Goal: Task Accomplishment & Management: Manage account settings

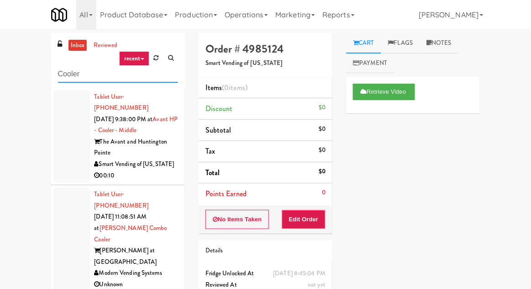
click at [70, 75] on input "Cooler" at bounding box center [118, 74] width 120 height 17
click at [66, 70] on input "Cooler" at bounding box center [118, 74] width 120 height 17
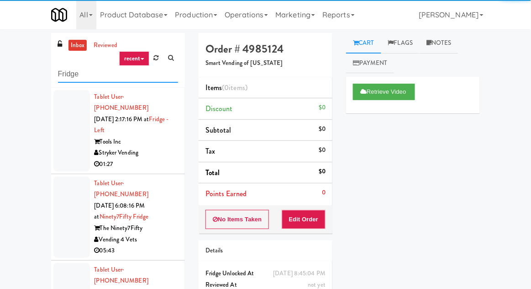
type input "Fridge"
click at [5, 45] on div "inbox reviewed recent all unclear take inventory issue suspicious failed recent…" at bounding box center [265, 201] width 531 height 336
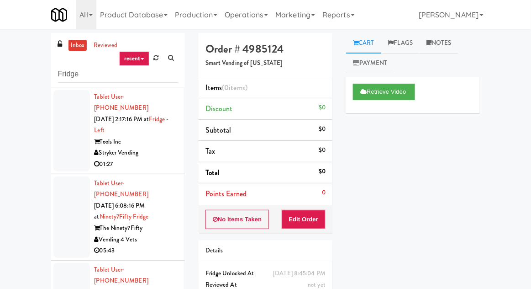
click at [68, 198] on div at bounding box center [71, 216] width 37 height 81
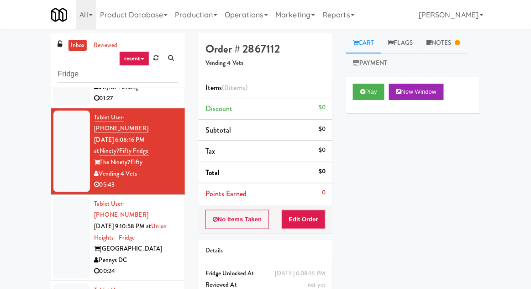
click at [63, 237] on div at bounding box center [71, 237] width 37 height 81
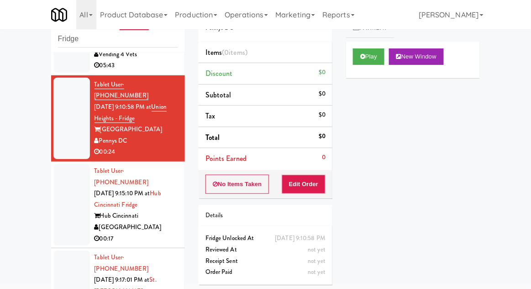
scroll to position [148, 0]
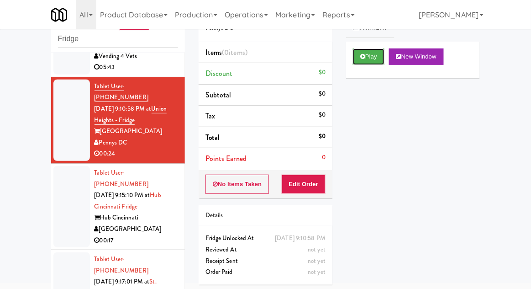
click at [356, 53] on button "Play" at bounding box center [369, 56] width 32 height 16
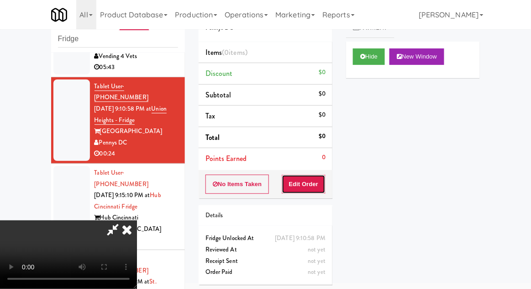
click at [306, 191] on button "Edit Order" at bounding box center [304, 183] width 44 height 19
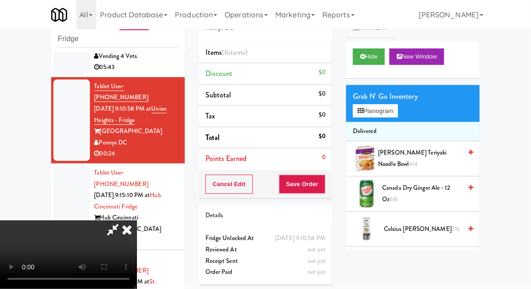
scroll to position [0, 0]
click at [398, 112] on button "Planogram" at bounding box center [375, 111] width 45 height 14
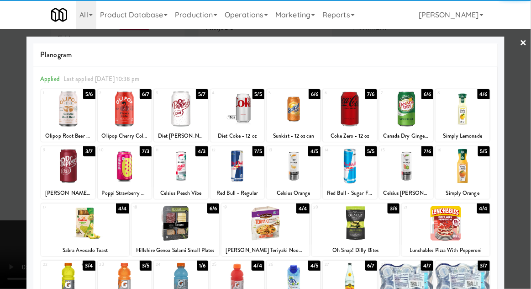
click at [293, 181] on div at bounding box center [294, 165] width 54 height 35
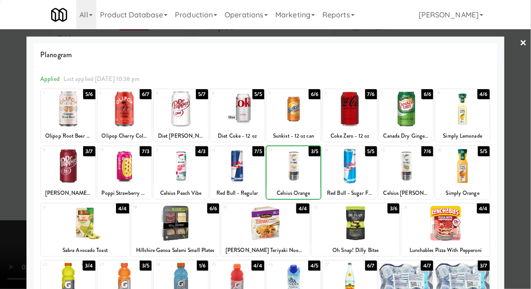
click at [23, 250] on div at bounding box center [265, 144] width 531 height 289
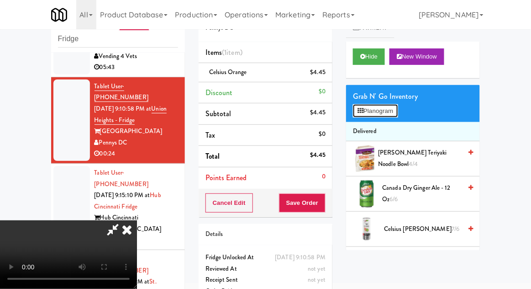
click at [384, 111] on button "Planogram" at bounding box center [375, 111] width 45 height 14
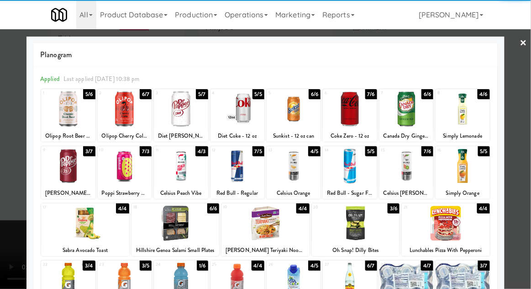
click at [189, 173] on div at bounding box center [181, 165] width 54 height 35
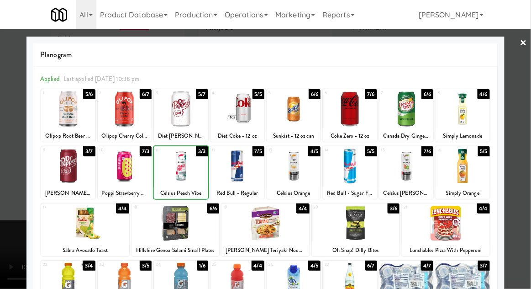
click at [528, 191] on div at bounding box center [265, 144] width 531 height 289
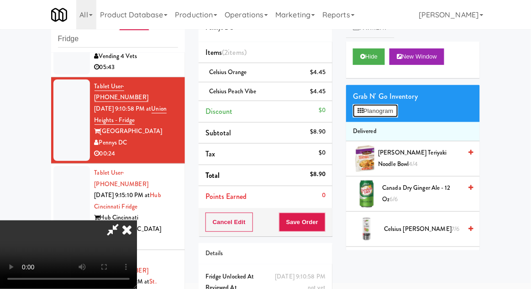
click at [395, 112] on button "Planogram" at bounding box center [375, 111] width 45 height 14
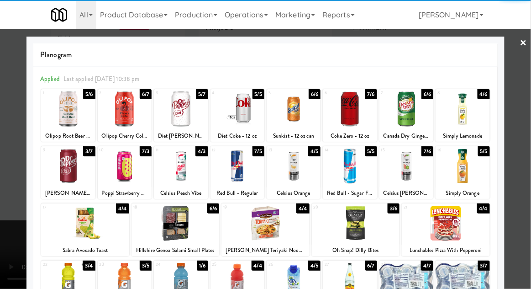
click at [412, 174] on div at bounding box center [406, 165] width 54 height 35
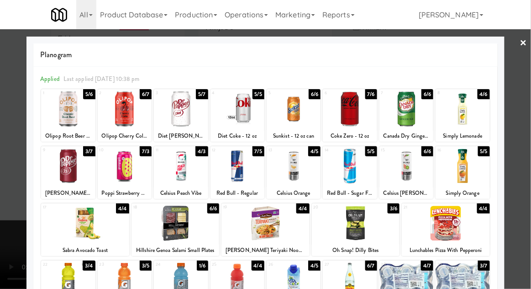
click at [530, 159] on div at bounding box center [265, 144] width 531 height 289
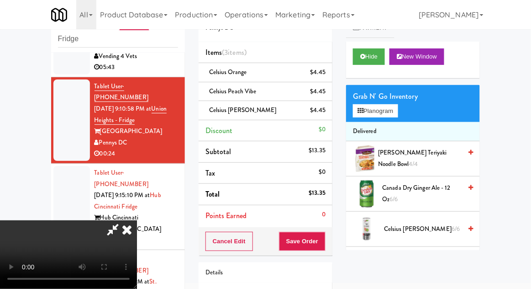
scroll to position [33, 0]
click at [394, 113] on button "Planogram" at bounding box center [375, 111] width 45 height 14
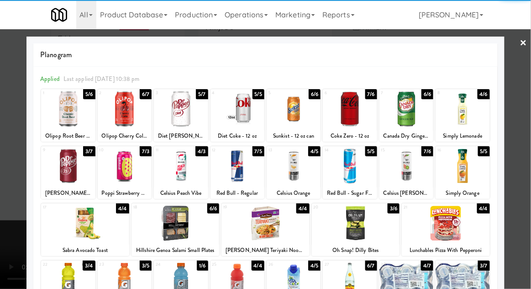
click at [525, 188] on div at bounding box center [265, 144] width 531 height 289
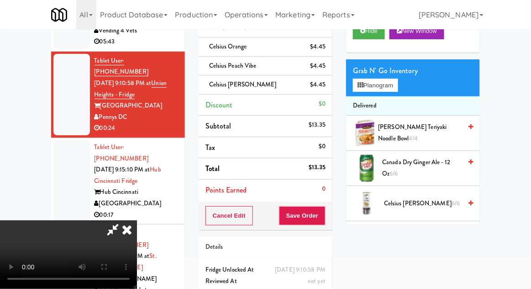
scroll to position [33, 0]
click at [326, 214] on button "Save Order" at bounding box center [302, 215] width 47 height 19
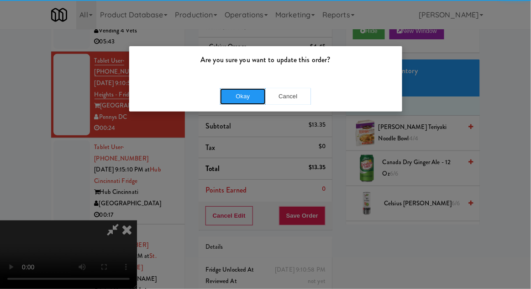
click at [243, 99] on button "Okay" at bounding box center [243, 96] width 46 height 16
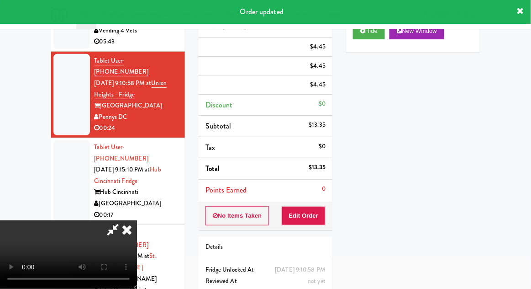
scroll to position [0, 0]
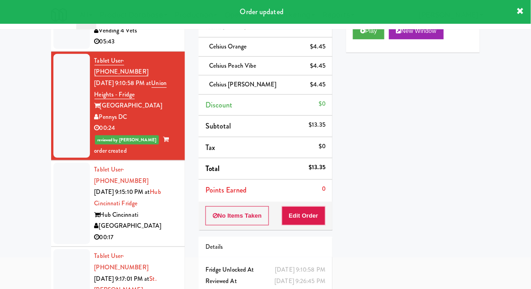
click at [17, 150] on div "inbox reviewed recent all unclear take inventory issue suspicious failed recent…" at bounding box center [265, 147] width 531 height 351
click at [53, 172] on div at bounding box center [71, 203] width 37 height 81
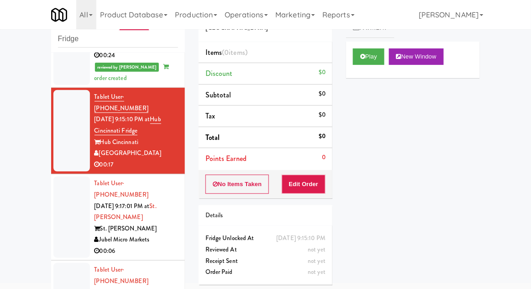
scroll to position [248, 0]
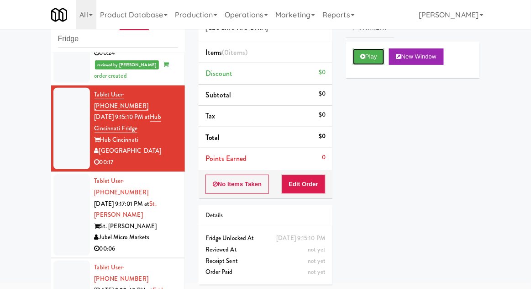
click at [373, 58] on button "Play" at bounding box center [369, 56] width 32 height 16
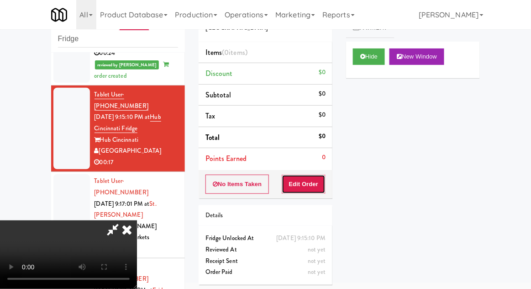
click at [302, 185] on button "Edit Order" at bounding box center [304, 183] width 44 height 19
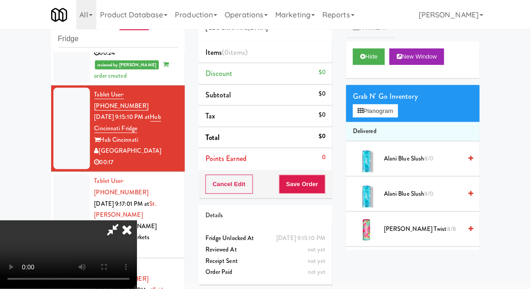
scroll to position [0, 0]
click at [376, 106] on button "Planogram" at bounding box center [375, 111] width 45 height 14
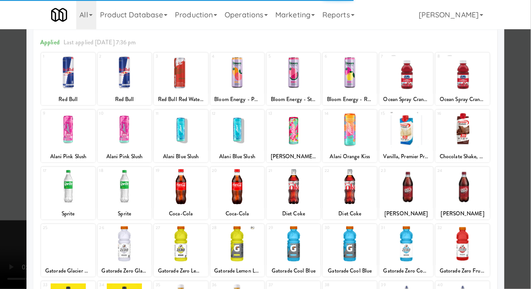
scroll to position [45, 0]
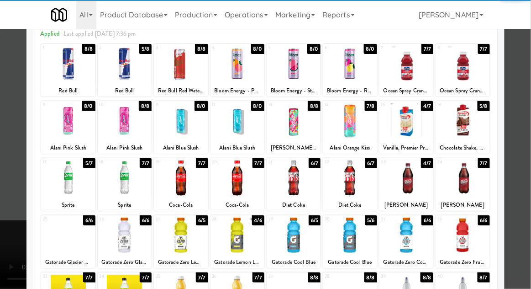
click at [477, 181] on div at bounding box center [463, 177] width 54 height 35
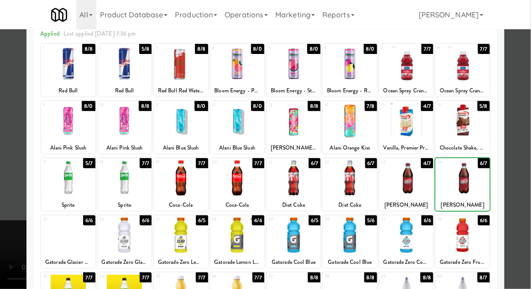
click at [526, 171] on div at bounding box center [265, 144] width 531 height 289
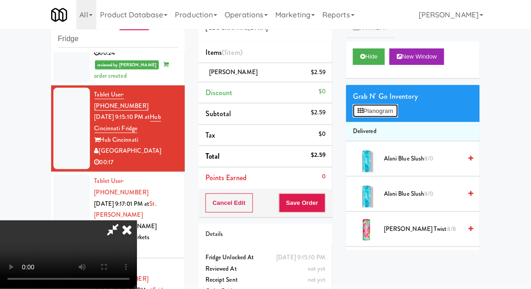
click at [396, 116] on button "Planogram" at bounding box center [375, 111] width 45 height 14
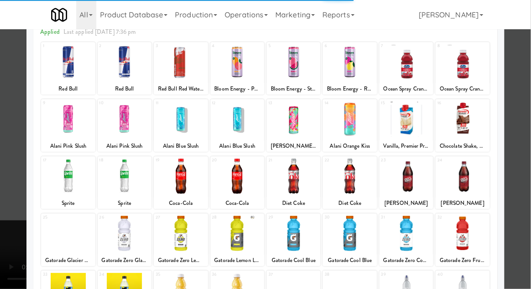
scroll to position [61, 0]
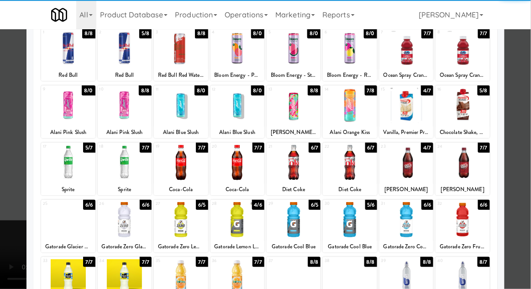
click at [465, 218] on div at bounding box center [463, 219] width 54 height 35
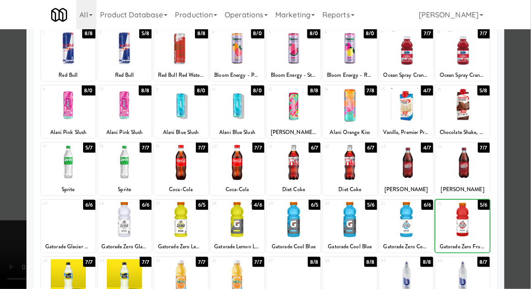
click at [528, 190] on div at bounding box center [265, 144] width 531 height 289
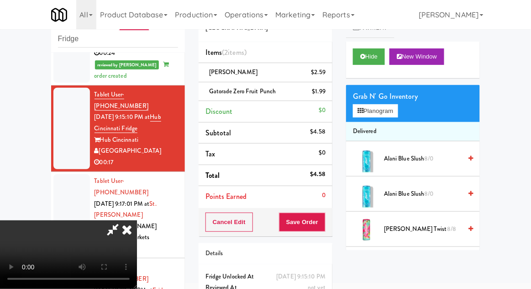
scroll to position [33, 0]
click at [322, 226] on button "Save Order" at bounding box center [302, 221] width 47 height 19
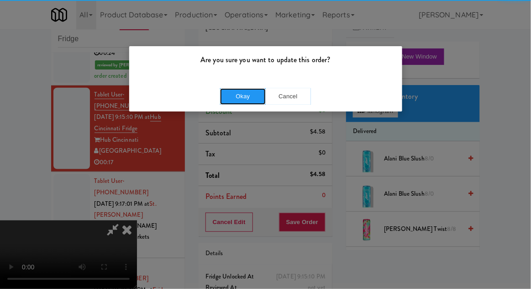
click at [238, 94] on button "Okay" at bounding box center [243, 96] width 46 height 16
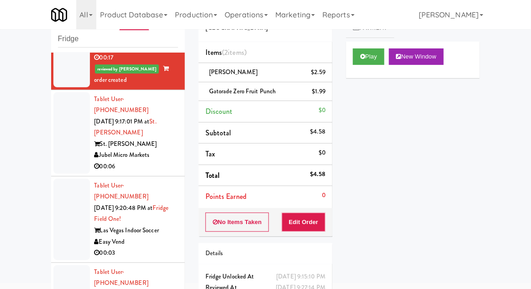
scroll to position [371, 0]
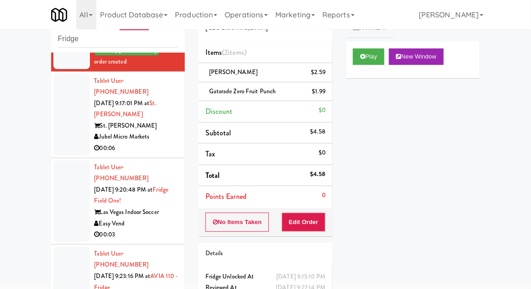
click at [65, 80] on div at bounding box center [71, 114] width 37 height 81
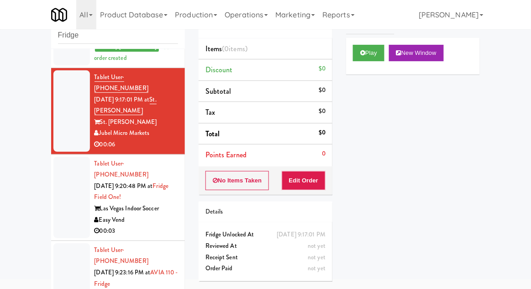
scroll to position [33, 0]
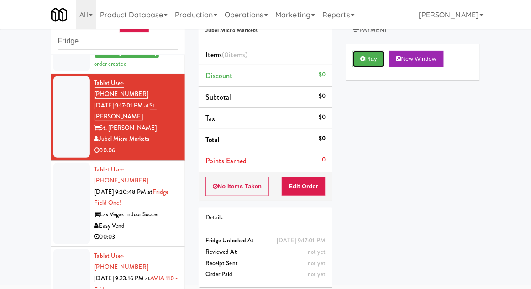
click at [384, 55] on button "Play" at bounding box center [369, 59] width 32 height 16
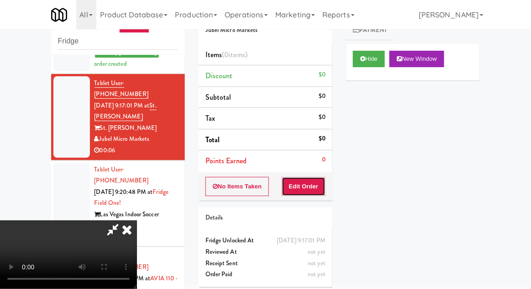
click at [316, 189] on button "Edit Order" at bounding box center [304, 186] width 44 height 19
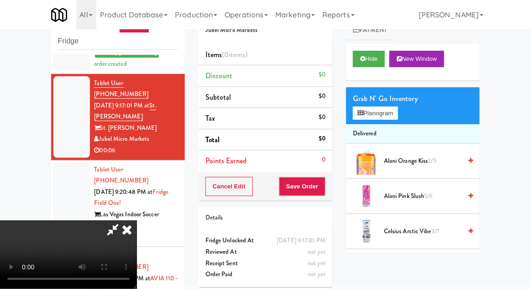
scroll to position [0, 0]
click at [382, 114] on button "Planogram" at bounding box center [375, 113] width 45 height 14
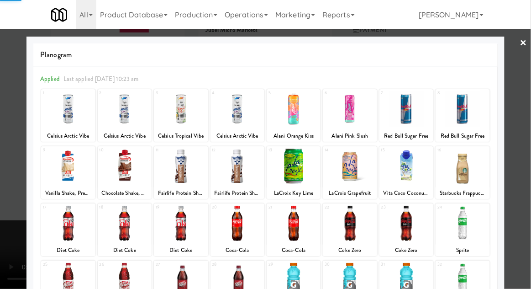
scroll to position [58, 0]
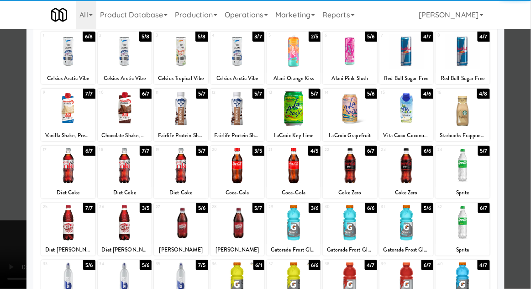
click at [120, 228] on div at bounding box center [125, 222] width 54 height 35
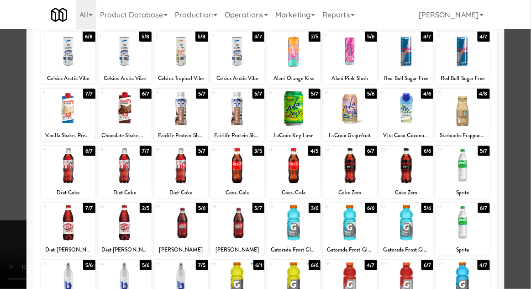
click at [521, 197] on div at bounding box center [265, 144] width 531 height 289
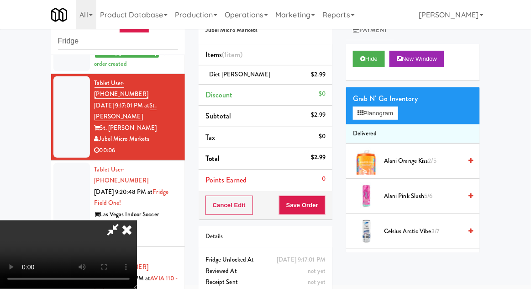
scroll to position [33, 0]
click at [322, 208] on button "Save Order" at bounding box center [302, 204] width 47 height 19
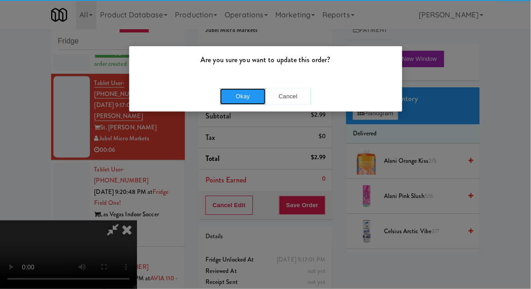
click at [244, 97] on button "Okay" at bounding box center [243, 96] width 46 height 16
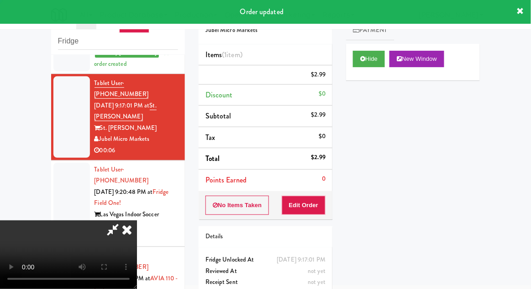
scroll to position [0, 0]
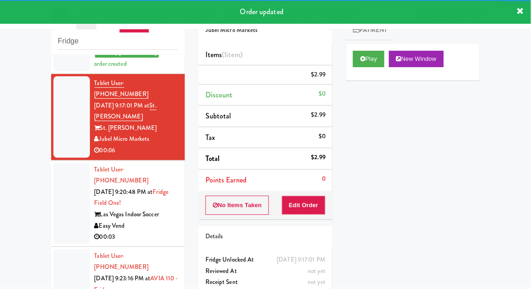
click at [62, 164] on div at bounding box center [71, 203] width 37 height 81
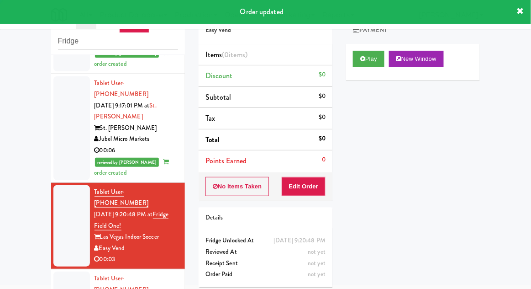
scroll to position [394, 0]
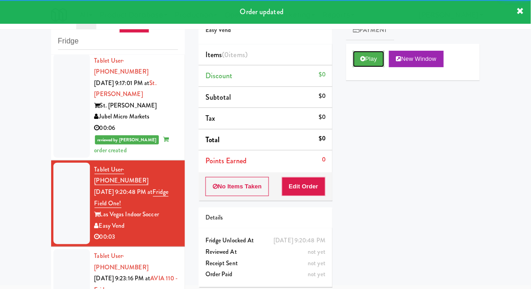
click at [378, 56] on button "Play" at bounding box center [369, 59] width 32 height 16
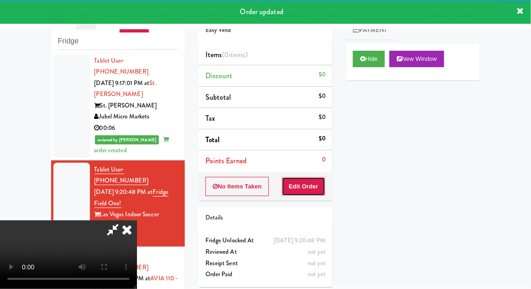
click at [310, 194] on button "Edit Order" at bounding box center [304, 186] width 44 height 19
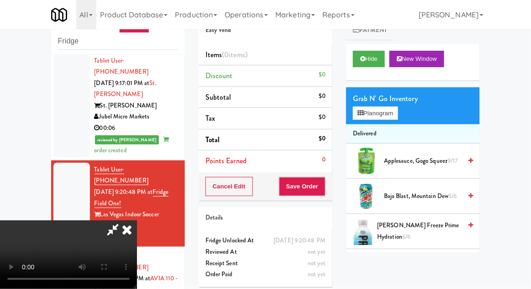
scroll to position [0, 0]
click at [378, 113] on button "Planogram" at bounding box center [375, 113] width 45 height 14
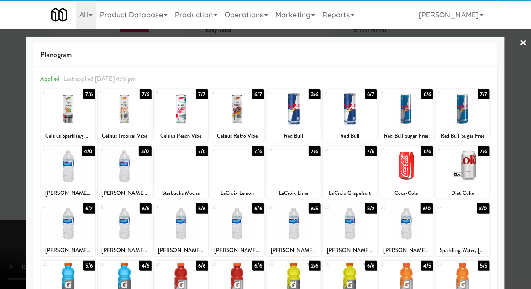
click at [123, 231] on div at bounding box center [125, 222] width 54 height 35
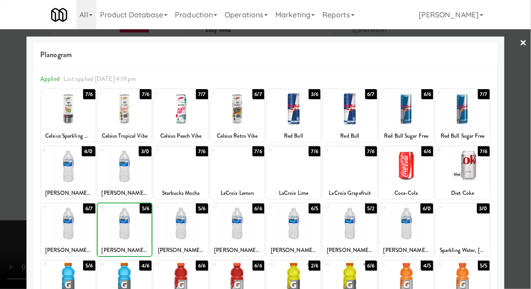
click at [525, 171] on div at bounding box center [265, 144] width 531 height 289
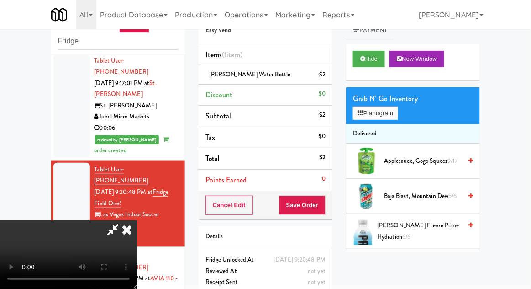
scroll to position [33, 0]
click at [325, 209] on button "Save Order" at bounding box center [302, 204] width 47 height 19
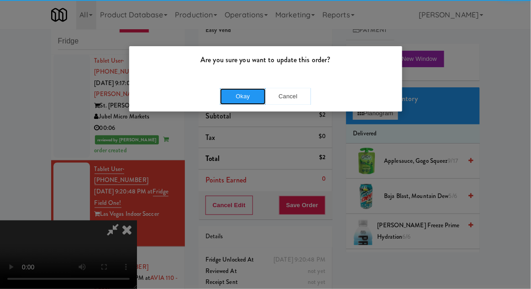
click at [243, 91] on button "Okay" at bounding box center [243, 96] width 46 height 16
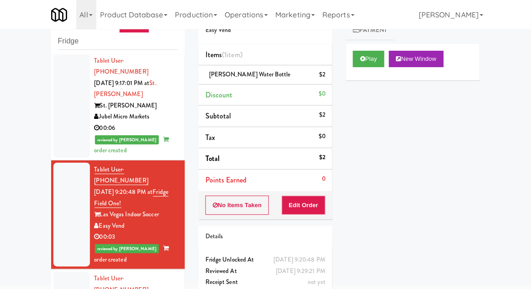
scroll to position [35, 0]
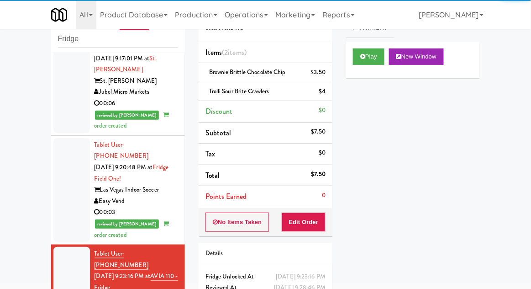
scroll to position [438, 0]
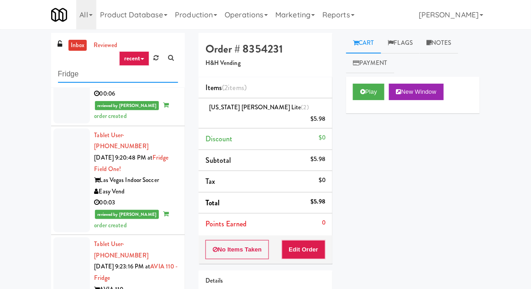
click at [67, 71] on input "Fridge" at bounding box center [118, 74] width 120 height 17
click at [65, 75] on input "Fridge" at bounding box center [118, 74] width 120 height 17
type input "Pantry"
click at [14, 55] on div "inbox reviewed recent all unclear take inventory issue suspicious failed recent…" at bounding box center [265, 201] width 531 height 336
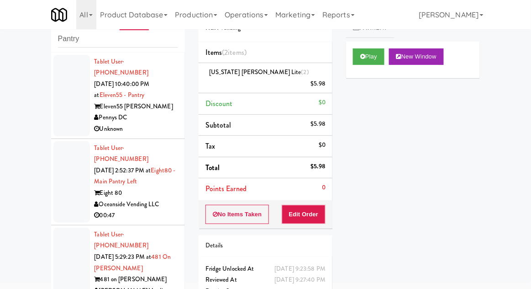
click at [58, 110] on div at bounding box center [71, 95] width 37 height 81
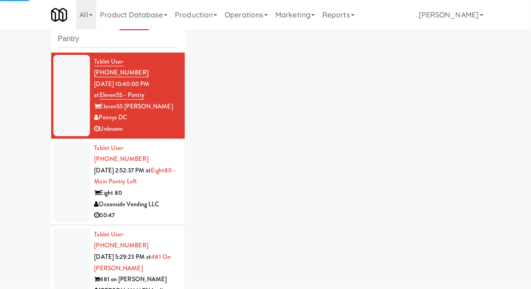
click at [63, 191] on div at bounding box center [71, 181] width 37 height 81
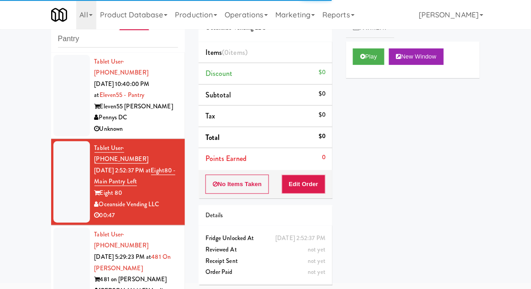
click at [61, 250] on div at bounding box center [71, 267] width 37 height 81
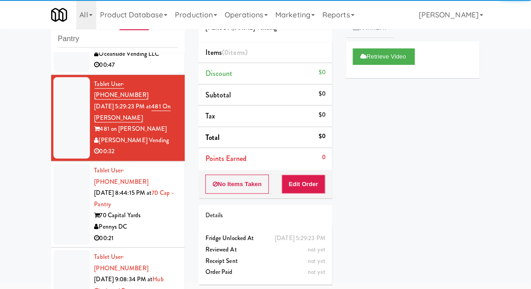
click at [58, 200] on li "Tablet User · (771) 233-2863 [DATE] 8:44:15 PM at 70 Cap - Pantry 70 Capital Ya…" at bounding box center [118, 204] width 134 height 86
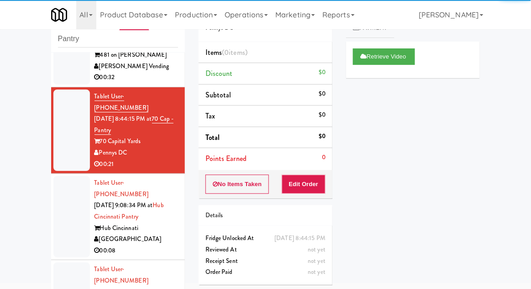
click at [53, 184] on div at bounding box center [71, 216] width 37 height 81
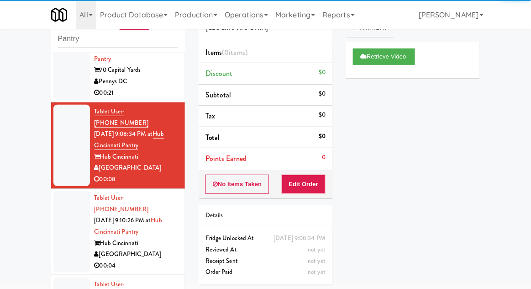
click at [61, 193] on div at bounding box center [71, 231] width 37 height 81
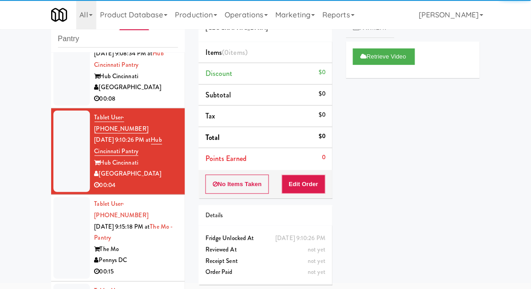
click at [58, 197] on div at bounding box center [71, 237] width 37 height 81
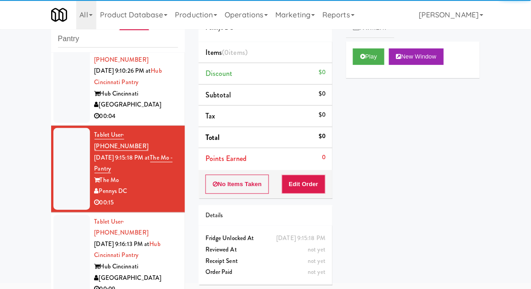
scroll to position [446, 0]
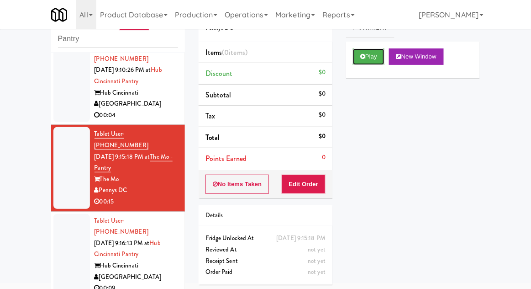
click at [369, 59] on button "Play" at bounding box center [369, 56] width 32 height 16
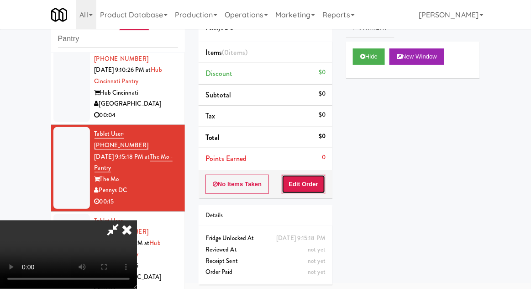
click at [306, 188] on button "Edit Order" at bounding box center [304, 183] width 44 height 19
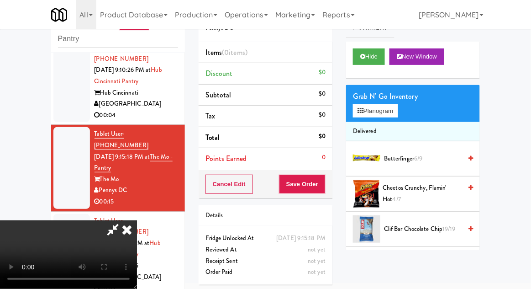
scroll to position [0, 0]
click at [390, 116] on button "Planogram" at bounding box center [375, 111] width 45 height 14
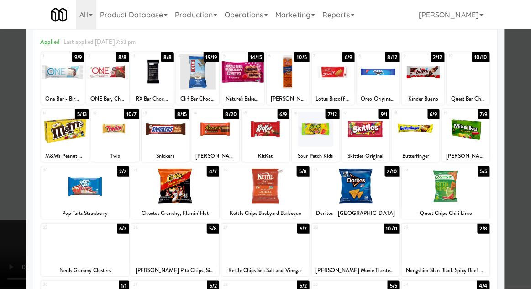
scroll to position [41, 0]
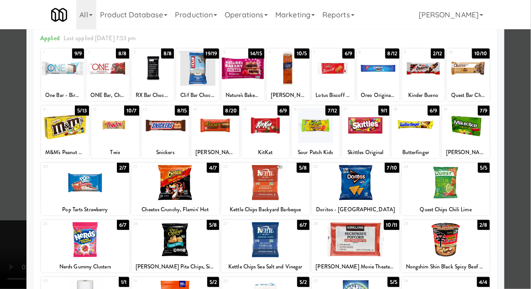
click at [62, 147] on div "M&M's Peanut Chocolate" at bounding box center [64, 152] width 45 height 11
click at [63, 135] on div at bounding box center [65, 125] width 48 height 35
click at [525, 162] on div at bounding box center [265, 144] width 531 height 289
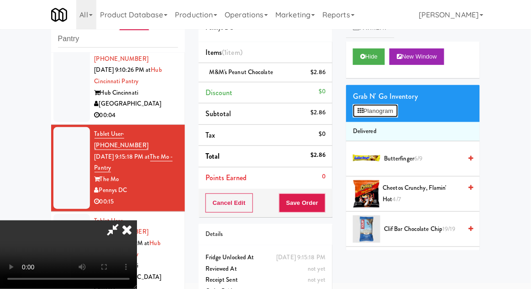
click at [384, 116] on button "Planogram" at bounding box center [375, 111] width 45 height 14
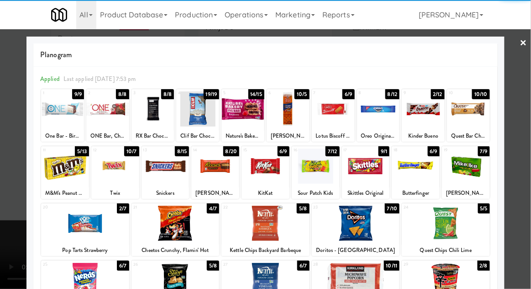
click at [218, 166] on div at bounding box center [215, 165] width 48 height 35
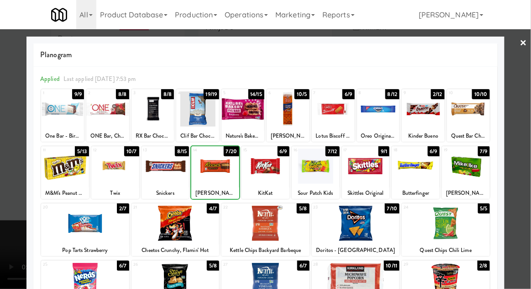
click at [528, 178] on div at bounding box center [265, 144] width 531 height 289
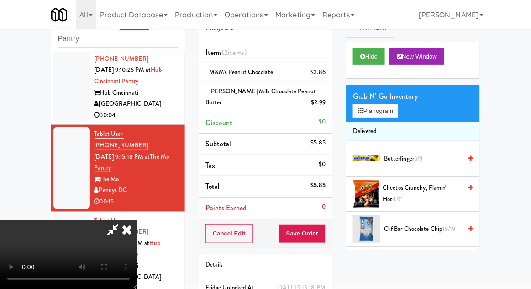
scroll to position [33, 0]
click at [324, 239] on button "Save Order" at bounding box center [302, 233] width 47 height 19
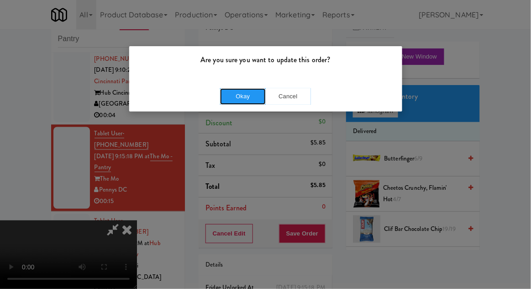
click at [239, 102] on button "Okay" at bounding box center [243, 96] width 46 height 16
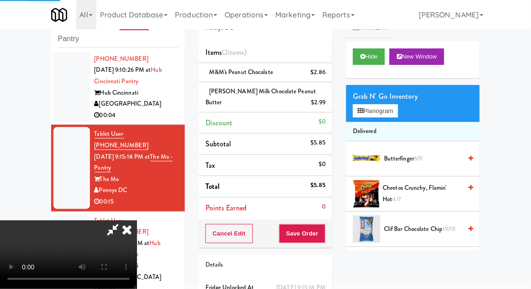
scroll to position [0, 0]
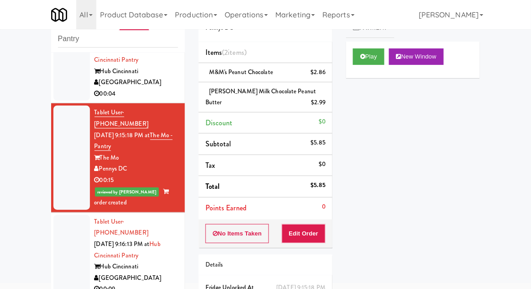
click at [59, 215] on div at bounding box center [71, 255] width 37 height 81
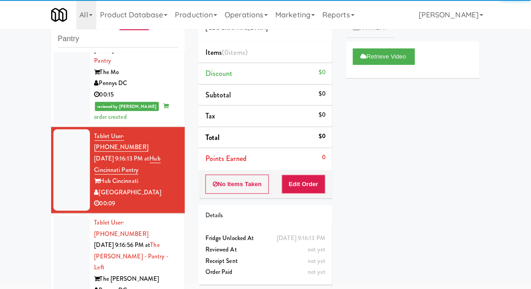
click at [62, 216] on div at bounding box center [71, 262] width 37 height 93
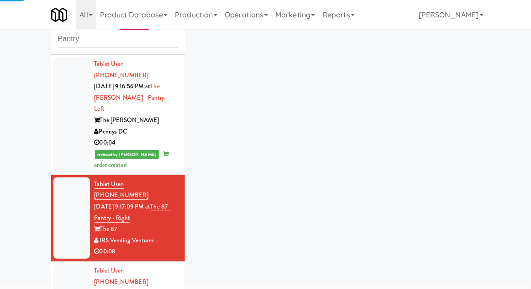
scroll to position [713, 0]
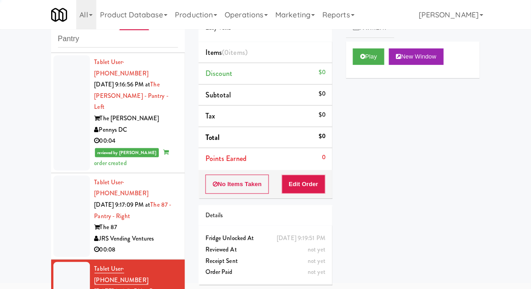
click at [57, 175] on div at bounding box center [71, 215] width 37 height 81
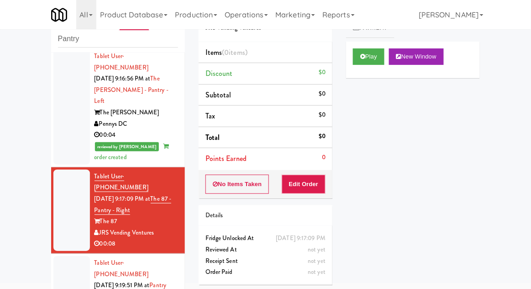
scroll to position [718, 0]
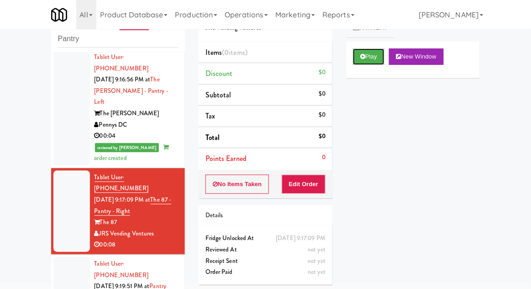
click at [373, 57] on button "Play" at bounding box center [369, 56] width 32 height 16
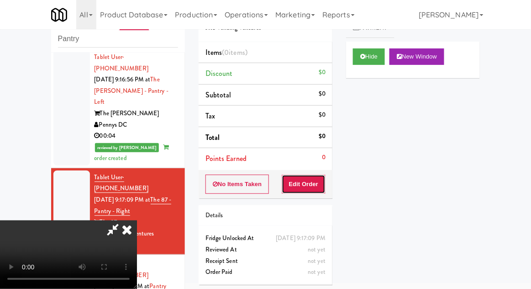
click at [317, 189] on button "Edit Order" at bounding box center [304, 183] width 44 height 19
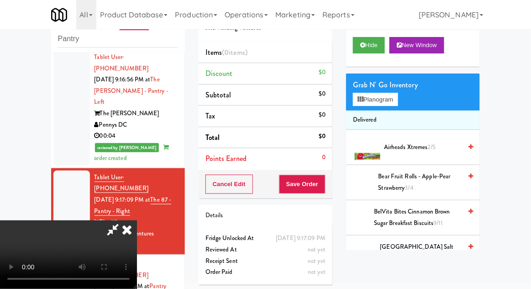
scroll to position [0, 0]
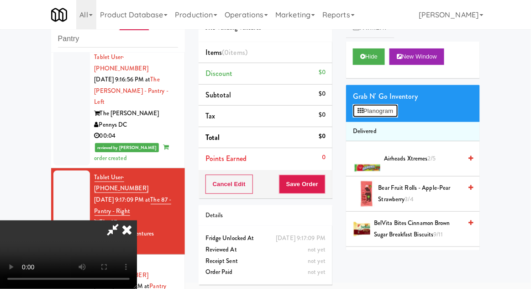
click at [386, 114] on button "Planogram" at bounding box center [375, 111] width 45 height 14
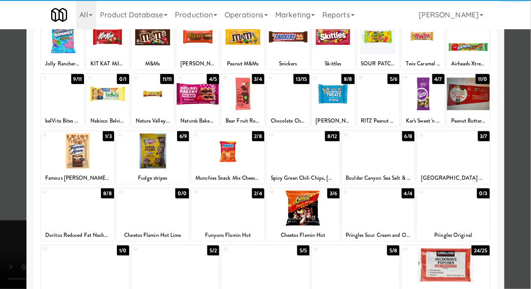
scroll to position [72, 0]
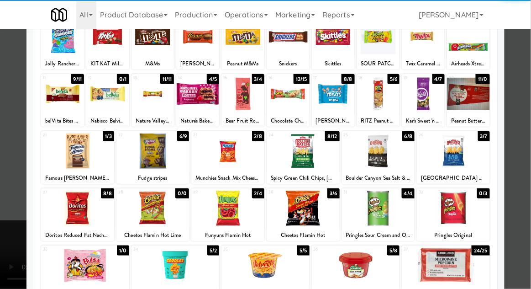
click at [89, 269] on div at bounding box center [85, 264] width 88 height 35
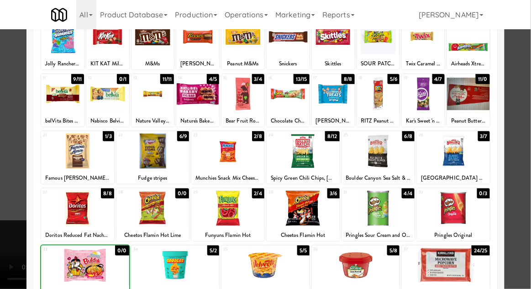
click at [527, 184] on div at bounding box center [265, 144] width 531 height 289
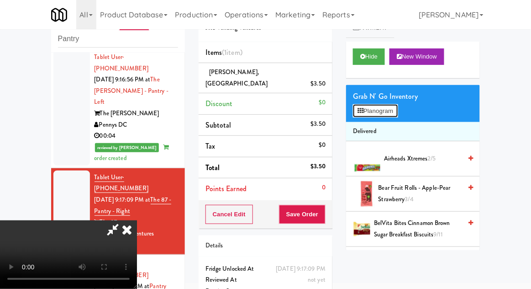
click at [393, 111] on button "Planogram" at bounding box center [375, 111] width 45 height 14
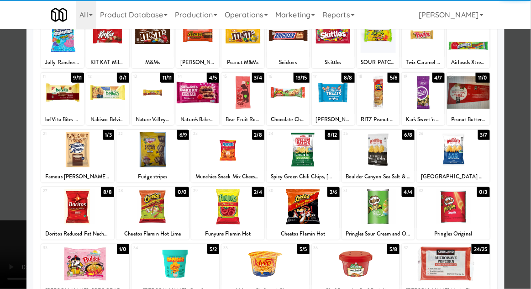
scroll to position [79, 0]
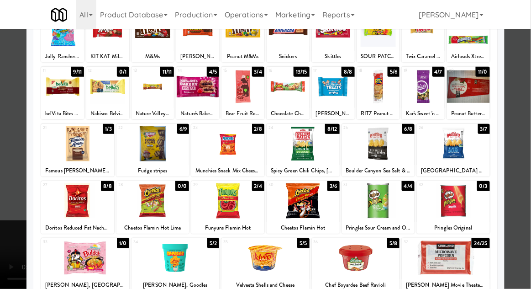
click at [266, 263] on div at bounding box center [265, 257] width 88 height 35
click at [528, 188] on div at bounding box center [265, 144] width 531 height 289
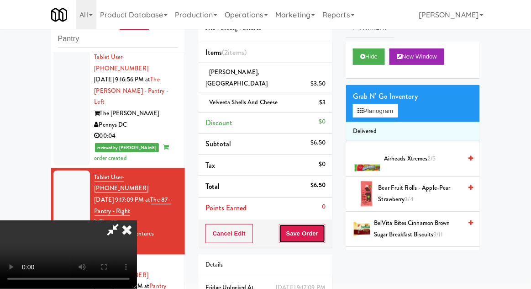
click at [324, 224] on button "Save Order" at bounding box center [302, 233] width 47 height 19
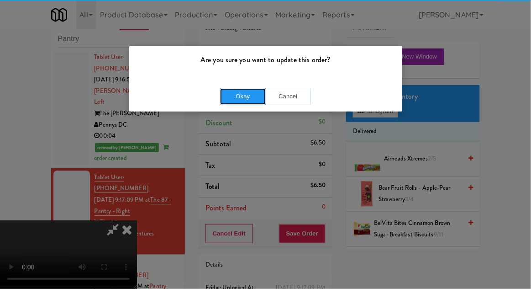
click at [242, 97] on button "Okay" at bounding box center [243, 96] width 46 height 16
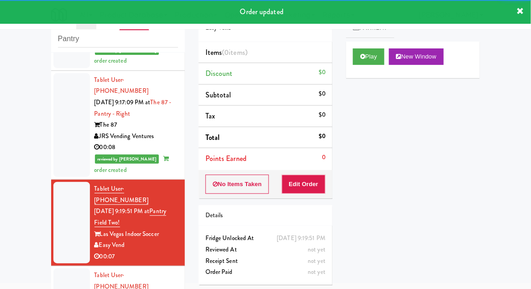
scroll to position [809, 0]
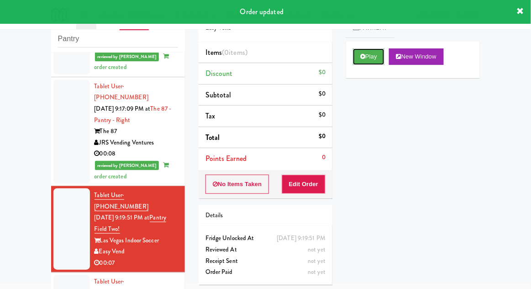
click at [368, 63] on button "Play" at bounding box center [369, 56] width 32 height 16
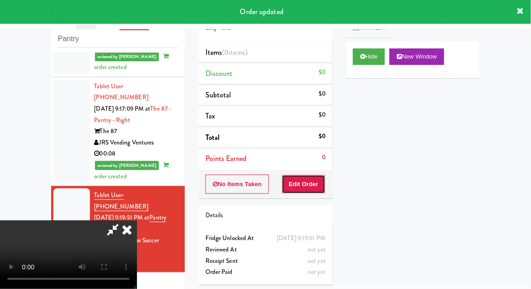
click at [315, 178] on button "Edit Order" at bounding box center [304, 183] width 44 height 19
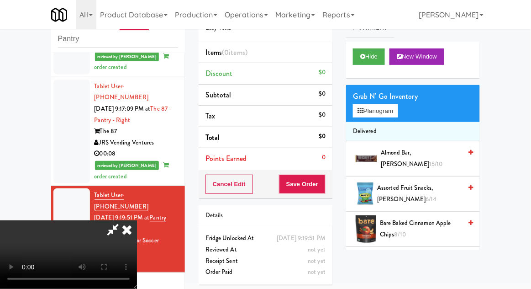
scroll to position [0, 0]
click at [390, 113] on button "Planogram" at bounding box center [375, 111] width 45 height 14
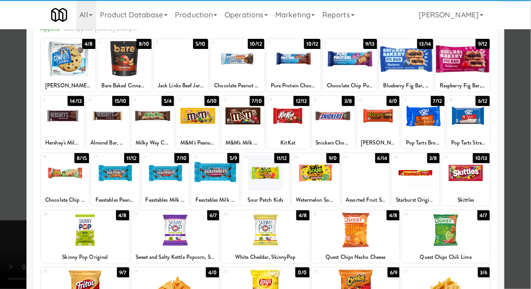
scroll to position [53, 0]
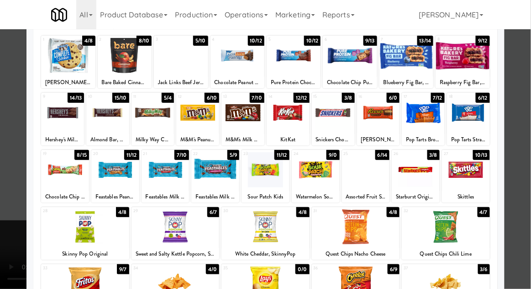
click at [479, 165] on div at bounding box center [466, 169] width 48 height 35
click at [524, 167] on div at bounding box center [265, 144] width 531 height 289
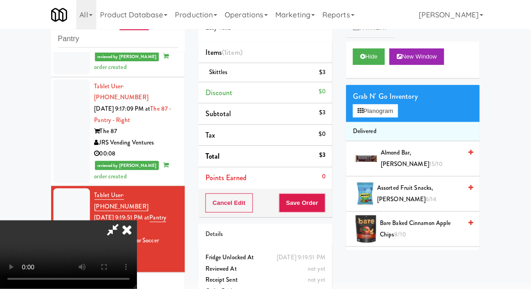
scroll to position [33, 0]
click at [323, 203] on button "Save Order" at bounding box center [302, 202] width 47 height 19
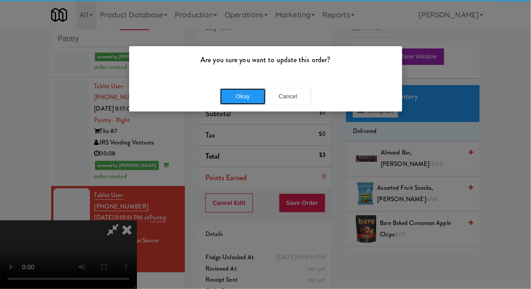
click at [244, 98] on button "Okay" at bounding box center [243, 96] width 46 height 16
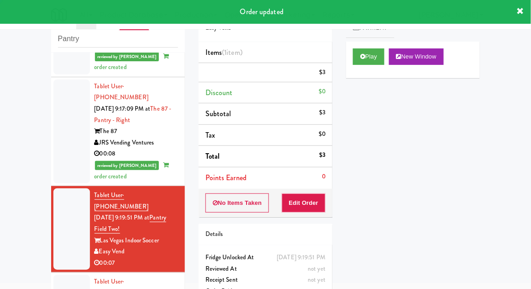
scroll to position [0, 0]
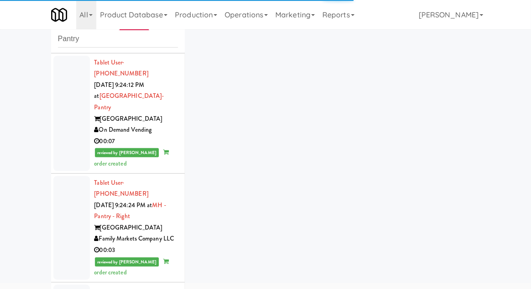
scroll to position [1073, 0]
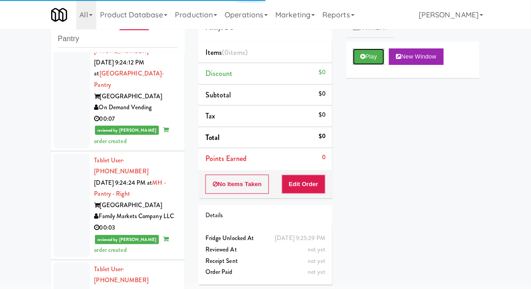
click at [368, 57] on button "Play" at bounding box center [369, 56] width 32 height 16
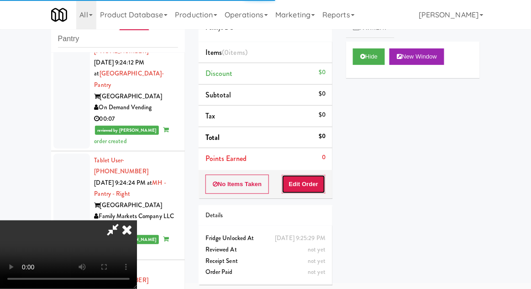
click at [309, 174] on button "Edit Order" at bounding box center [304, 183] width 44 height 19
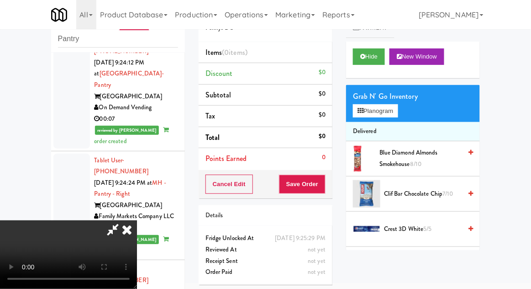
scroll to position [0, 0]
click at [398, 117] on button "Planogram" at bounding box center [375, 111] width 45 height 14
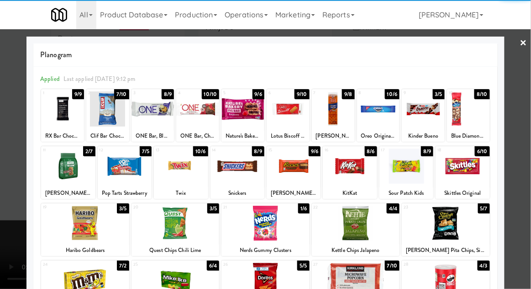
click at [475, 172] on div at bounding box center [463, 165] width 54 height 35
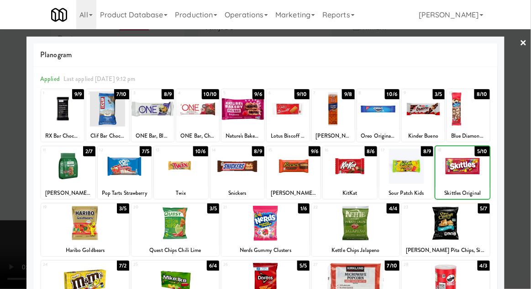
click at [527, 167] on div at bounding box center [265, 144] width 531 height 289
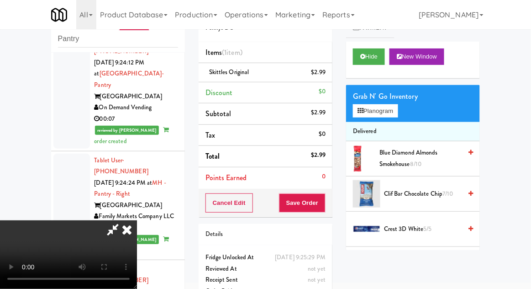
scroll to position [33, 0]
click at [332, 200] on div "Cancel Edit Save Order" at bounding box center [266, 203] width 134 height 28
click at [323, 206] on button "Save Order" at bounding box center [302, 202] width 47 height 19
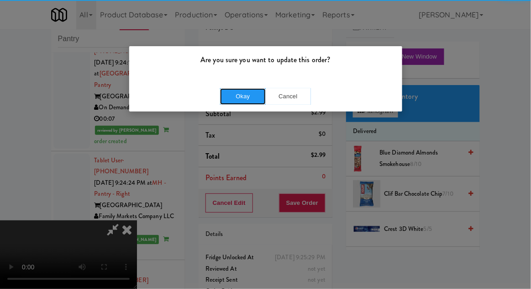
click at [240, 99] on button "Okay" at bounding box center [243, 96] width 46 height 16
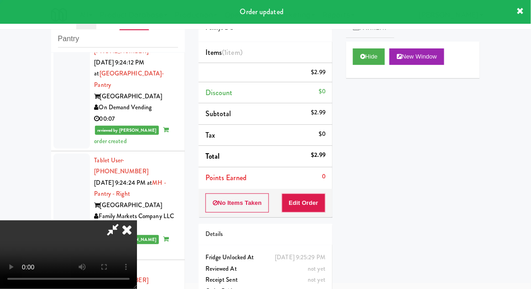
scroll to position [0, 0]
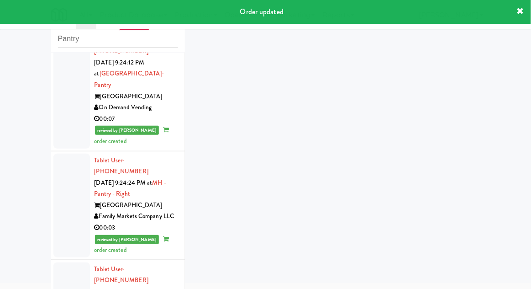
scroll to position [1095, 0]
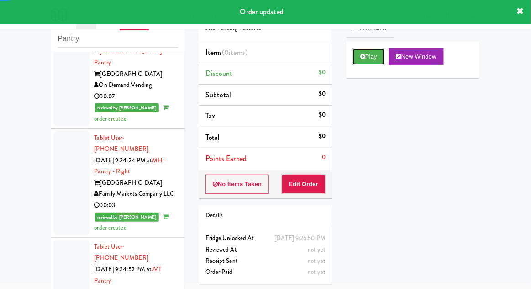
click at [376, 59] on button "Play" at bounding box center [369, 56] width 32 height 16
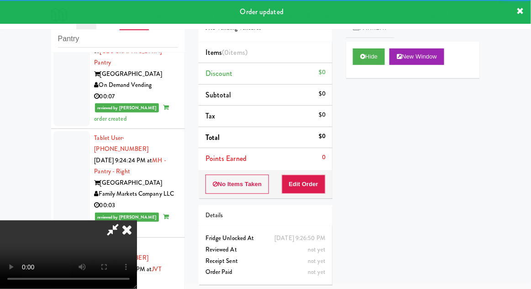
click at [307, 200] on div "Order # 7260599 JRS Vending Ventures Items (0 items ) Discount $0 Subtotal $0 T…" at bounding box center [265, 145] width 147 height 294
click at [307, 182] on button "Edit Order" at bounding box center [304, 183] width 44 height 19
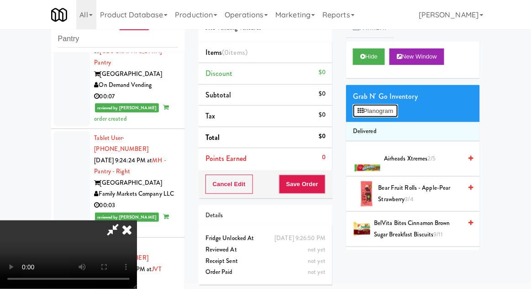
click at [383, 117] on button "Planogram" at bounding box center [375, 111] width 45 height 14
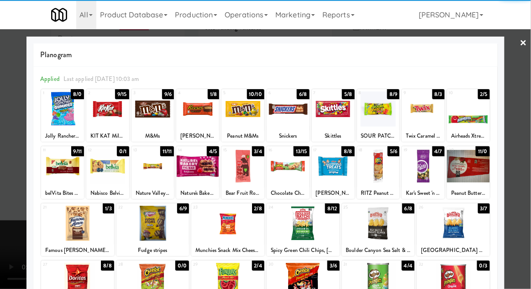
click at [332, 110] on div at bounding box center [333, 108] width 43 height 35
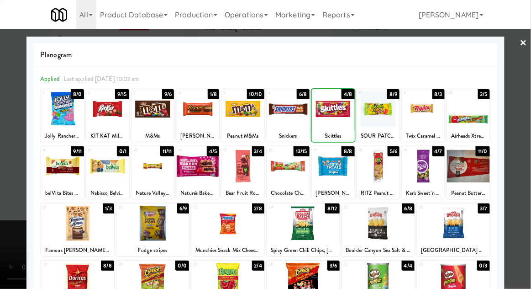
click at [530, 127] on div at bounding box center [265, 144] width 531 height 289
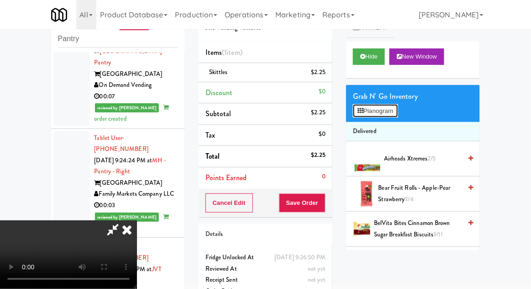
click at [398, 108] on button "Planogram" at bounding box center [375, 111] width 45 height 14
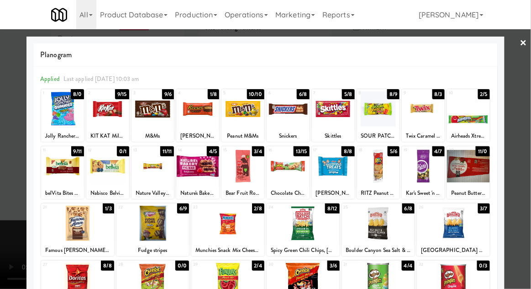
click at [67, 175] on div at bounding box center [62, 165] width 43 height 35
click at [529, 148] on div at bounding box center [265, 144] width 531 height 289
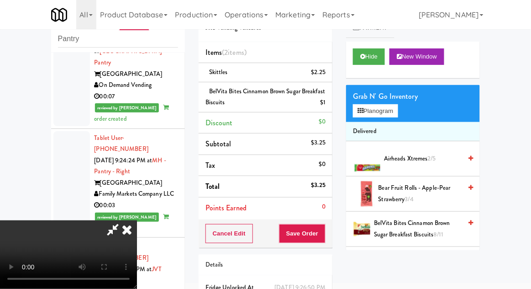
click at [222, 96] on div "belVita Bites Cinnamon Brown Sugar Breakfast Biscuits $1" at bounding box center [265, 97] width 120 height 22
click at [322, 101] on link at bounding box center [325, 105] width 8 height 11
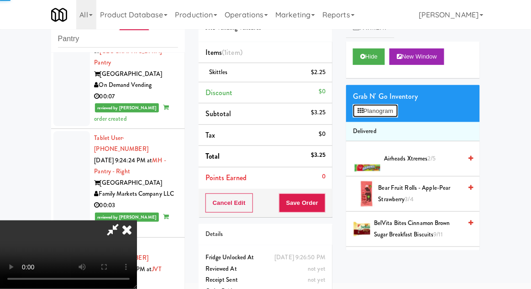
click at [377, 116] on button "Planogram" at bounding box center [375, 111] width 45 height 14
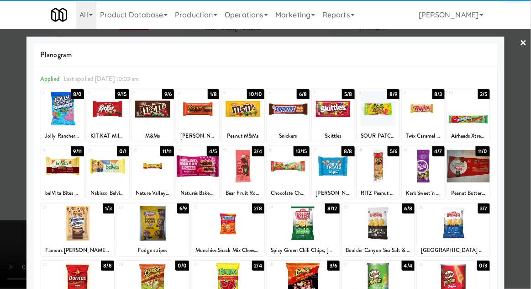
click at [153, 222] on div at bounding box center [152, 222] width 73 height 35
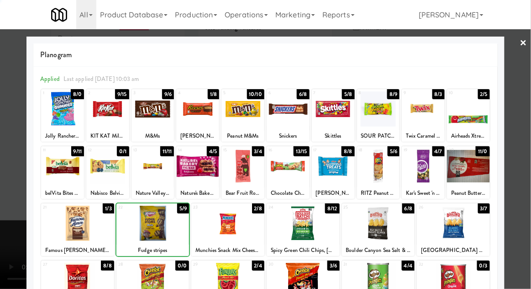
click at [528, 138] on div at bounding box center [265, 144] width 531 height 289
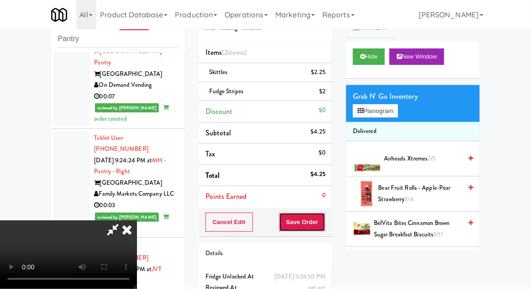
click at [324, 215] on button "Save Order" at bounding box center [302, 221] width 47 height 19
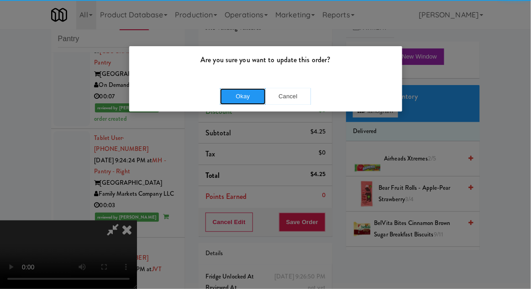
click at [239, 100] on button "Okay" at bounding box center [243, 96] width 46 height 16
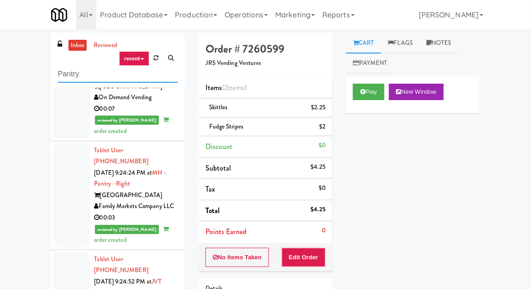
click at [63, 74] on input "Pantry" at bounding box center [118, 74] width 120 height 17
click at [58, 73] on input "Pantry" at bounding box center [118, 74] width 120 height 17
click at [6, 70] on div "inbox reviewed recent all unclear take inventory issue suspicious failed recent…" at bounding box center [265, 201] width 531 height 336
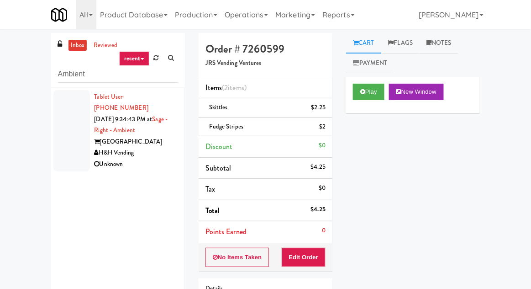
click at [61, 143] on div at bounding box center [71, 130] width 37 height 81
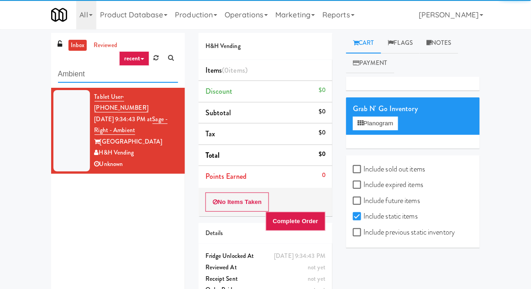
click at [82, 70] on input "Ambient" at bounding box center [118, 74] width 120 height 17
click at [74, 73] on input "Ambient" at bounding box center [118, 74] width 120 height 17
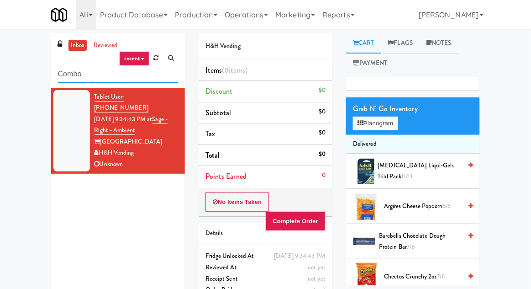
type input "Combo"
click at [20, 74] on div "inbox reviewed recent all unclear take inventory issue suspicious failed recent…" at bounding box center [265, 178] width 531 height 290
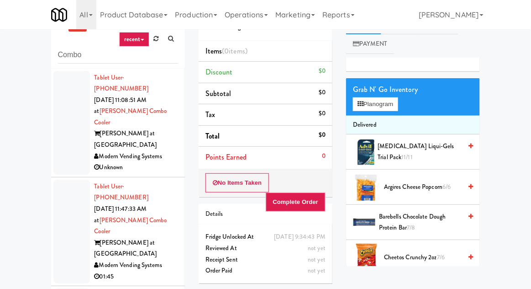
scroll to position [24, 0]
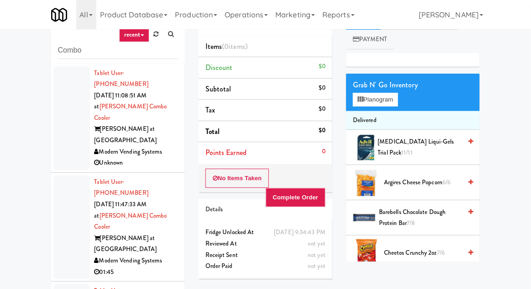
click at [68, 180] on div at bounding box center [71, 227] width 37 height 104
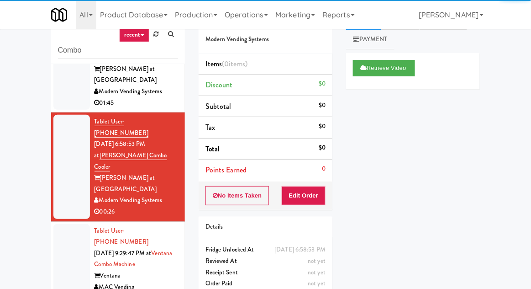
click at [58, 224] on div at bounding box center [71, 270] width 37 height 93
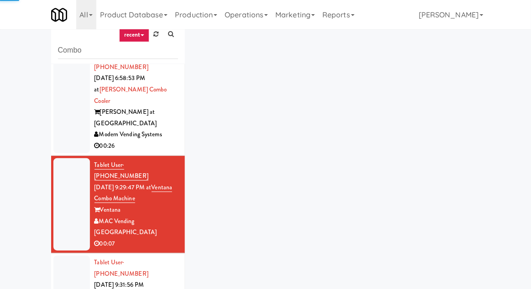
scroll to position [251, 0]
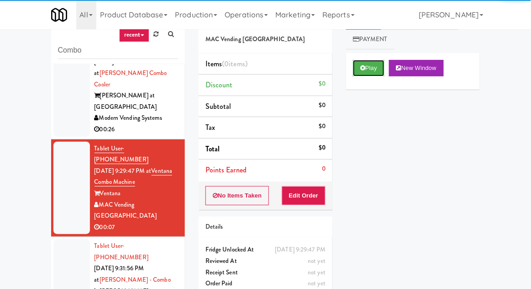
click at [359, 74] on button "Play" at bounding box center [369, 68] width 32 height 16
click at [296, 194] on button "Edit Order" at bounding box center [304, 195] width 44 height 19
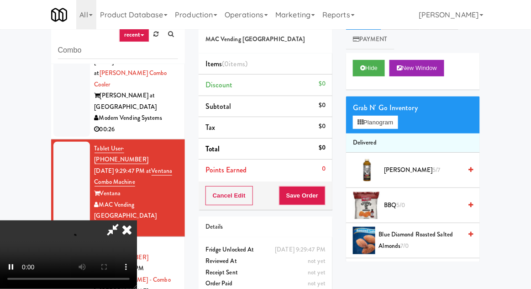
scroll to position [35, 0]
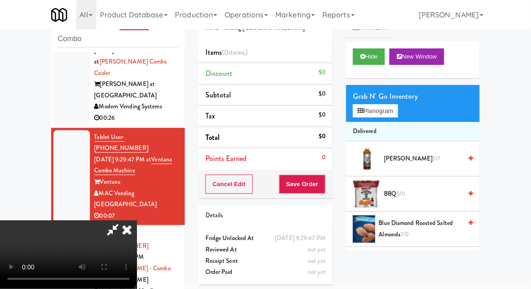
click at [393, 131] on li "Delivered" at bounding box center [413, 131] width 134 height 19
click at [391, 116] on button "Planogram" at bounding box center [375, 111] width 45 height 14
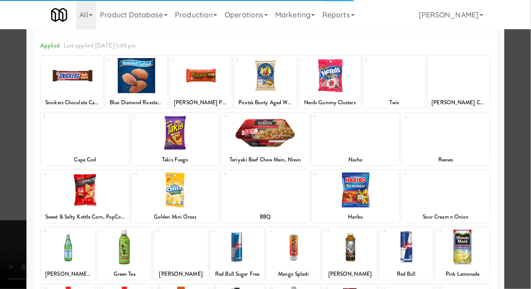
scroll to position [53, 0]
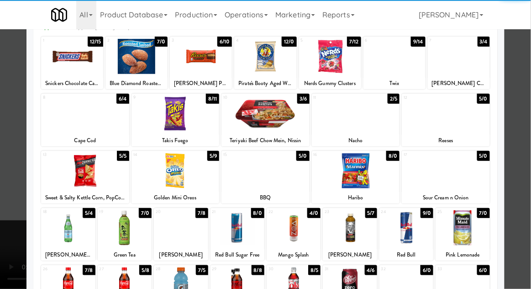
click at [421, 231] on div at bounding box center [406, 227] width 54 height 35
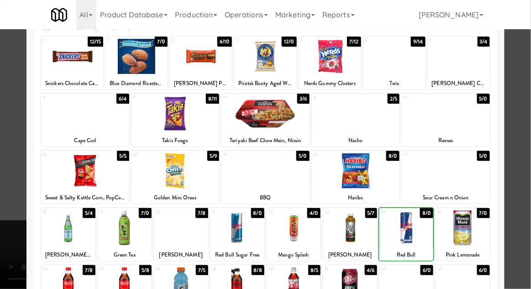
click at [526, 205] on div at bounding box center [265, 144] width 531 height 289
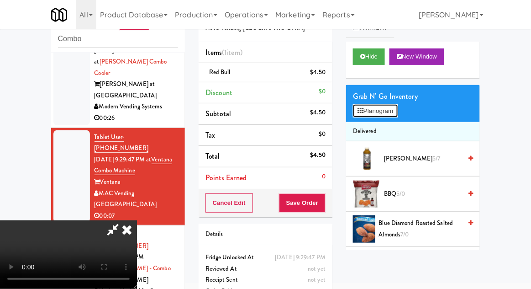
click at [389, 115] on button "Planogram" at bounding box center [375, 111] width 45 height 14
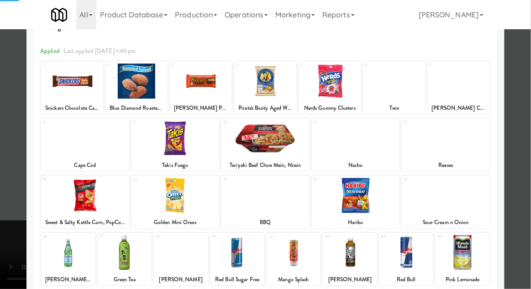
scroll to position [55, 0]
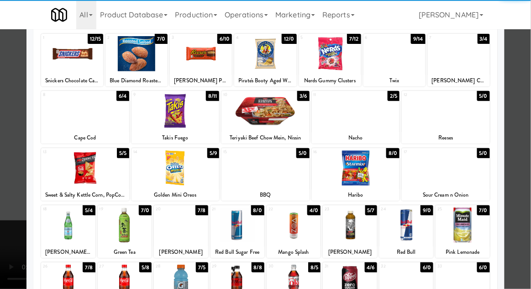
click at [124, 286] on div at bounding box center [125, 281] width 54 height 35
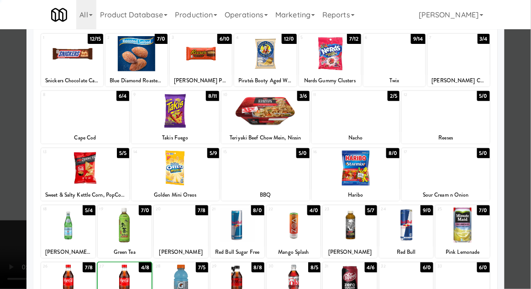
click at [530, 210] on div at bounding box center [265, 144] width 531 height 289
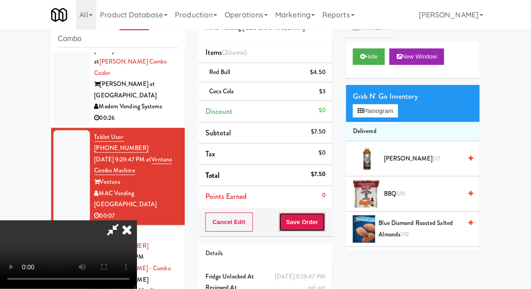
click at [324, 219] on button "Save Order" at bounding box center [302, 221] width 47 height 19
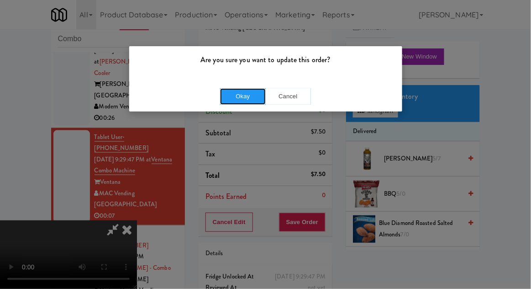
click at [229, 101] on button "Okay" at bounding box center [243, 96] width 46 height 16
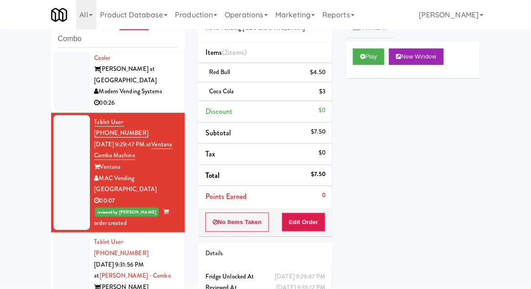
scroll to position [274, 0]
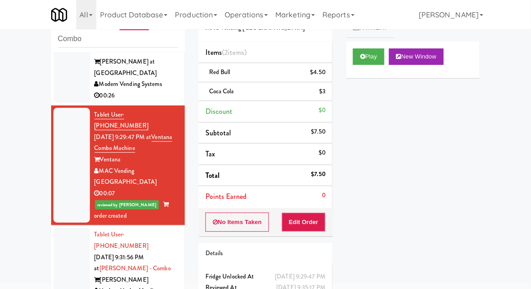
click at [52, 225] on li "Tablet User · (469) 475-4899 [DATE] 9:31:56 PM at [PERSON_NAME][GEOGRAPHIC_DATA…" at bounding box center [118, 268] width 134 height 86
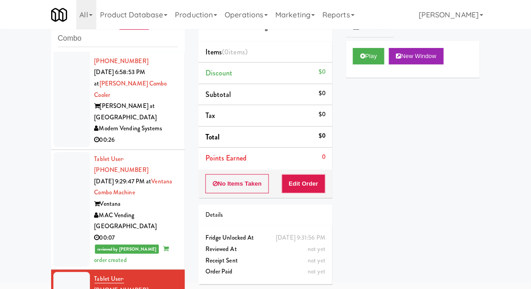
scroll to position [274, 0]
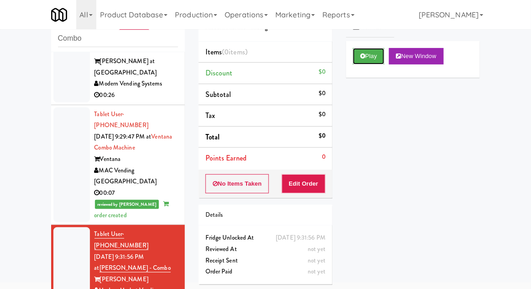
click at [378, 53] on button "Play" at bounding box center [369, 56] width 32 height 16
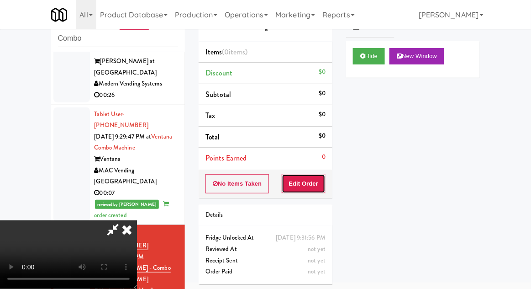
click at [311, 174] on button "Edit Order" at bounding box center [304, 183] width 44 height 19
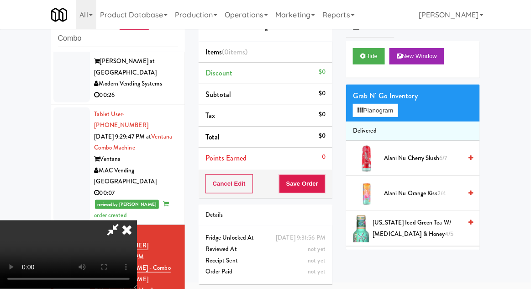
scroll to position [0, 0]
click at [386, 112] on button "Planogram" at bounding box center [375, 111] width 45 height 14
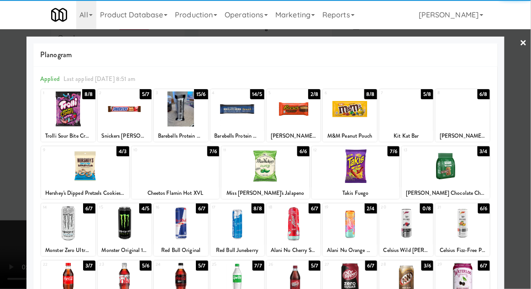
click at [286, 106] on div at bounding box center [294, 108] width 54 height 35
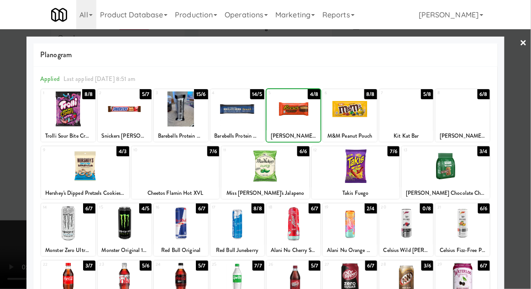
click at [287, 114] on div at bounding box center [294, 108] width 54 height 35
click at [293, 116] on div at bounding box center [294, 108] width 54 height 35
click at [530, 144] on div at bounding box center [265, 144] width 531 height 289
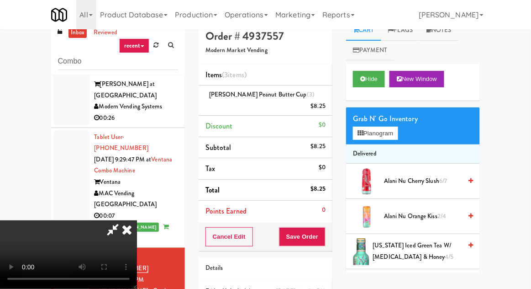
scroll to position [35, 0]
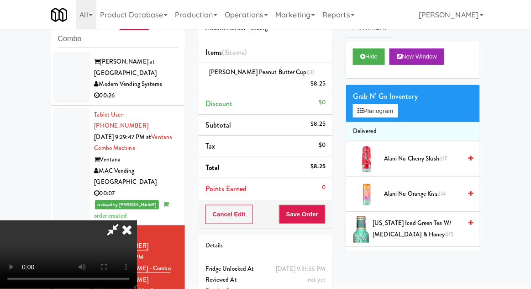
click at [137, 220] on icon at bounding box center [127, 229] width 20 height 18
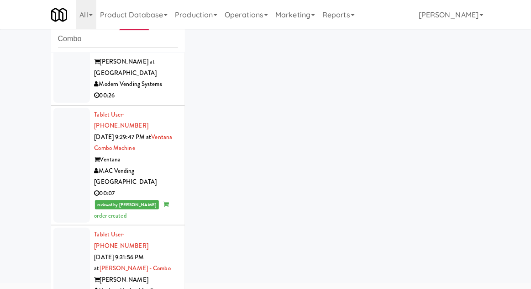
click at [65, 227] on div at bounding box center [71, 267] width 37 height 81
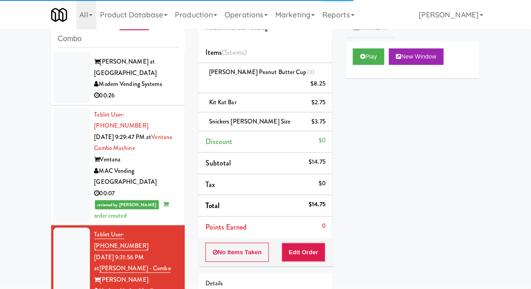
scroll to position [307, 0]
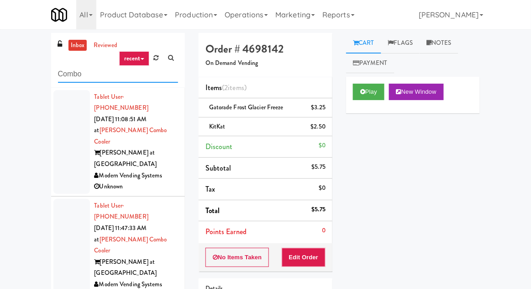
click at [63, 72] on input "Combo" at bounding box center [118, 74] width 120 height 17
click at [63, 69] on input "Combo" at bounding box center [118, 74] width 120 height 17
type input "Drink"
click at [7, 65] on div "inbox reviewed recent all unclear take inventory issue suspicious failed recent…" at bounding box center [265, 201] width 531 height 336
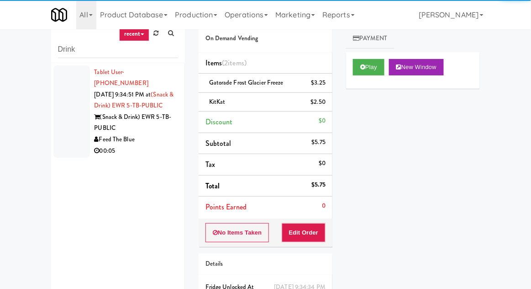
scroll to position [42, 0]
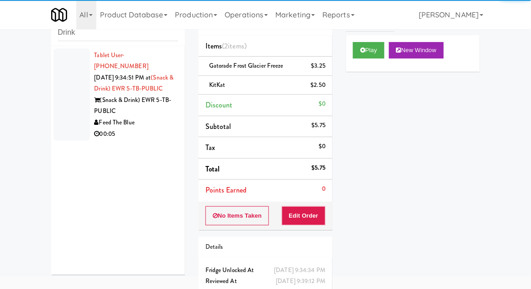
click at [61, 195] on div "Tablet User · (910) 409-3543 [DATE] 9:34:51 PM at (Snack & Drink) EWR 5-TB-PUBL…" at bounding box center [118, 160] width 134 height 228
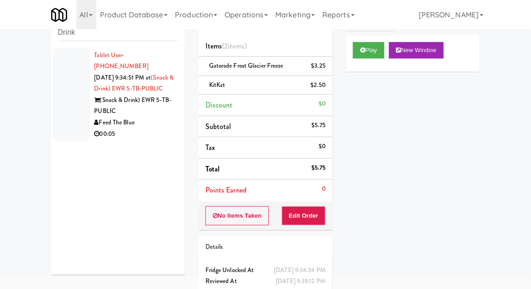
click at [59, 129] on div at bounding box center [71, 94] width 37 height 93
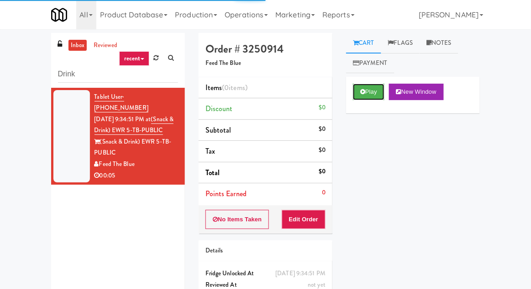
click at [375, 93] on button "Play" at bounding box center [369, 92] width 32 height 16
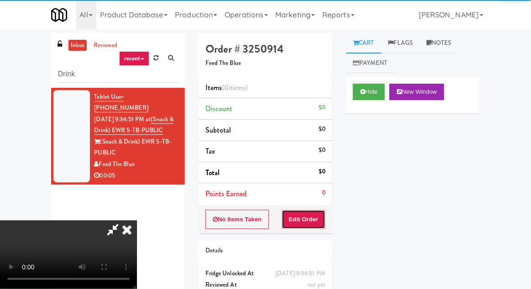
click at [312, 210] on button "Edit Order" at bounding box center [304, 219] width 44 height 19
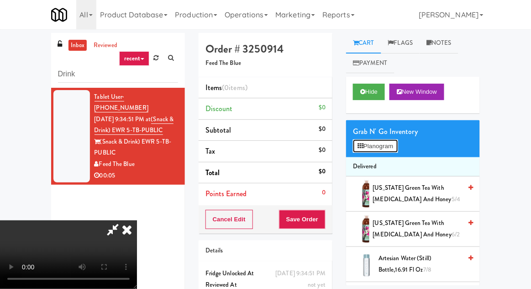
click at [389, 152] on button "Planogram" at bounding box center [375, 146] width 45 height 14
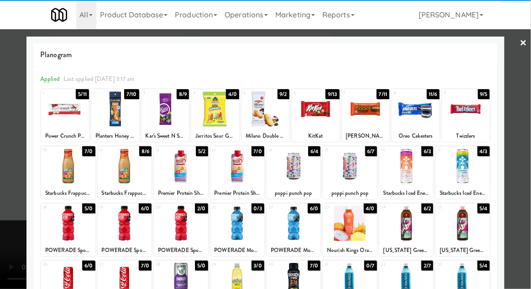
click at [233, 219] on div at bounding box center [237, 222] width 54 height 35
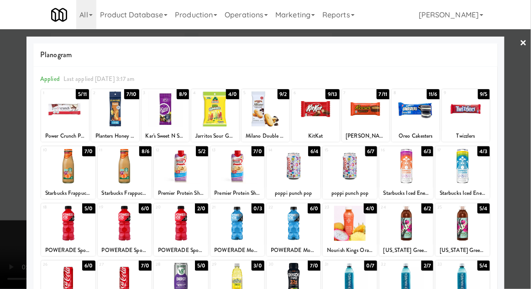
click at [296, 221] on div at bounding box center [294, 222] width 54 height 35
click at [526, 154] on div at bounding box center [265, 144] width 531 height 289
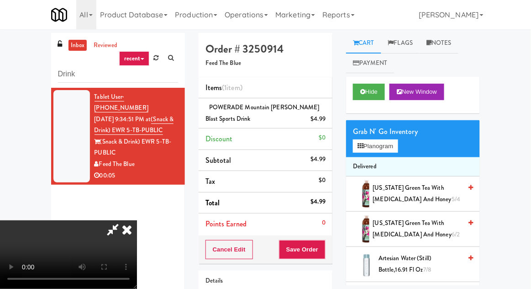
scroll to position [33, 0]
click at [324, 246] on button "Save Order" at bounding box center [302, 249] width 47 height 19
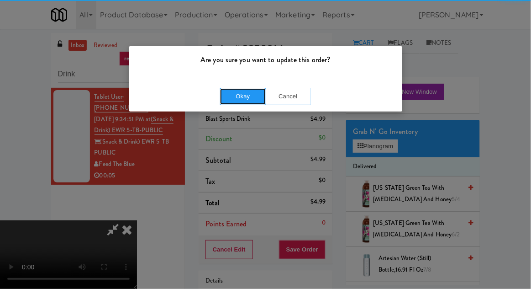
click at [245, 96] on button "Okay" at bounding box center [243, 96] width 46 height 16
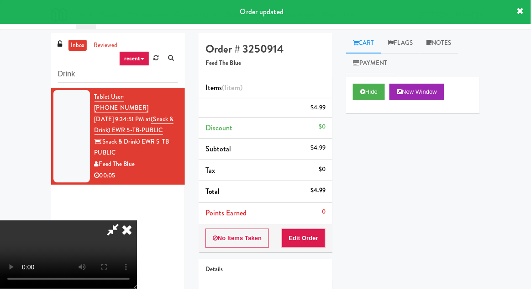
scroll to position [0, 0]
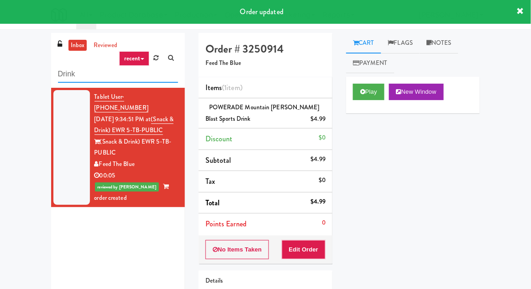
click at [60, 77] on input "Drink" at bounding box center [118, 74] width 120 height 17
click at [59, 76] on input "Drink" at bounding box center [118, 74] width 120 height 17
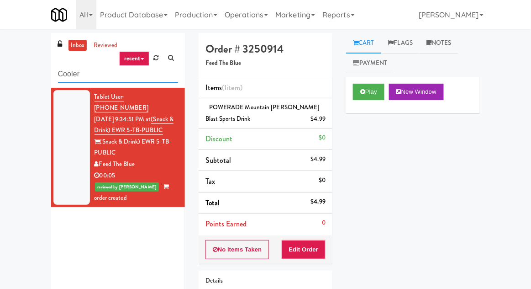
type input "Cooler"
click at [24, 64] on div "inbox reviewed recent all unclear take inventory issue suspicious failed recent…" at bounding box center [265, 195] width 531 height 324
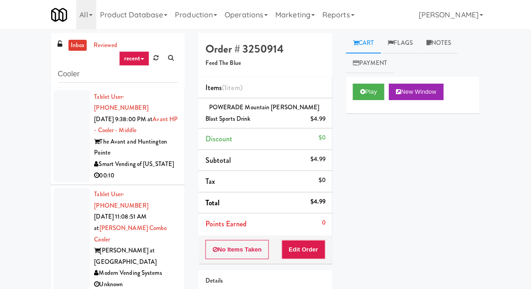
click at [59, 136] on div at bounding box center [71, 136] width 37 height 93
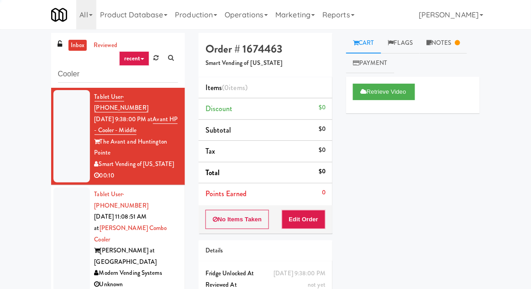
click at [58, 225] on div at bounding box center [71, 239] width 37 height 104
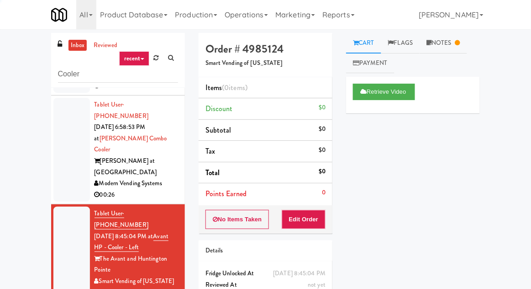
scroll to position [424, 0]
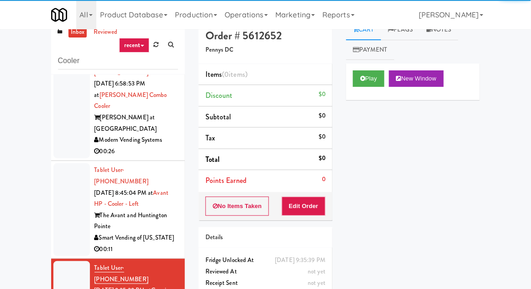
scroll to position [35, 0]
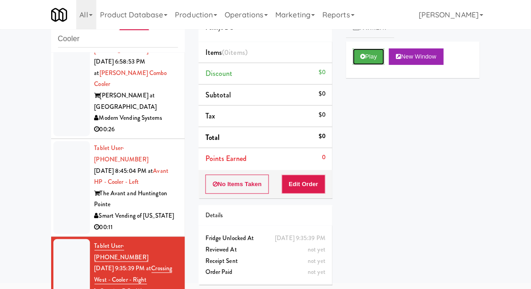
click at [369, 63] on button "Play" at bounding box center [369, 56] width 32 height 16
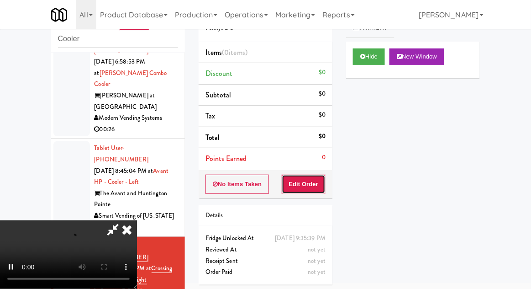
click at [320, 185] on button "Edit Order" at bounding box center [304, 183] width 44 height 19
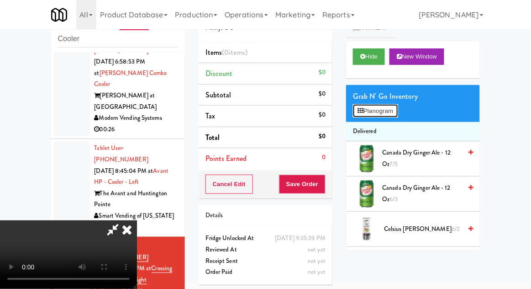
click at [386, 116] on button "Planogram" at bounding box center [375, 111] width 45 height 14
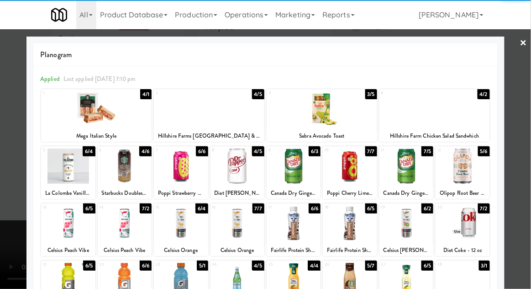
click at [241, 172] on div at bounding box center [237, 165] width 54 height 35
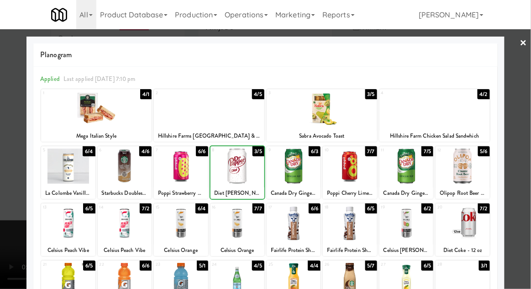
click at [526, 203] on div at bounding box center [265, 144] width 531 height 289
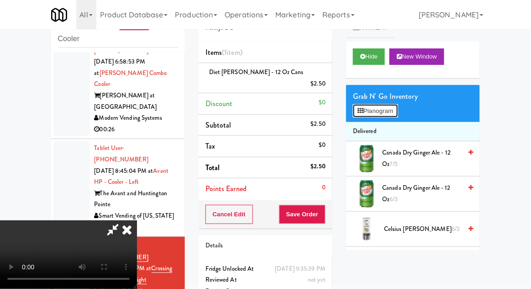
click at [397, 114] on button "Planogram" at bounding box center [375, 111] width 45 height 14
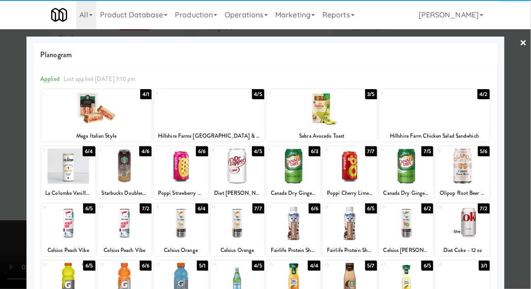
click at [243, 165] on div at bounding box center [237, 165] width 54 height 35
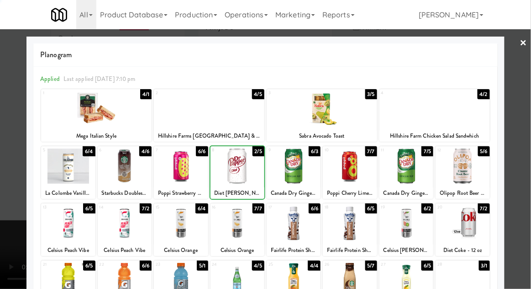
click at [527, 209] on div at bounding box center [265, 144] width 531 height 289
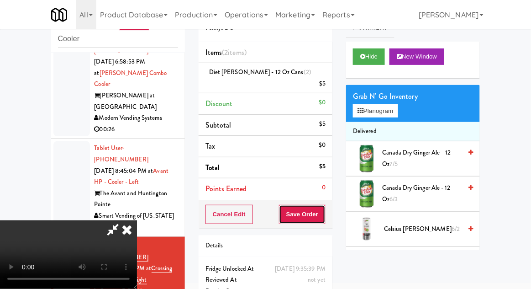
click at [324, 205] on button "Save Order" at bounding box center [302, 214] width 47 height 19
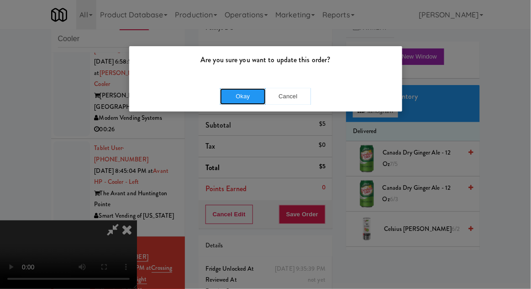
click at [239, 97] on button "Okay" at bounding box center [243, 96] width 46 height 16
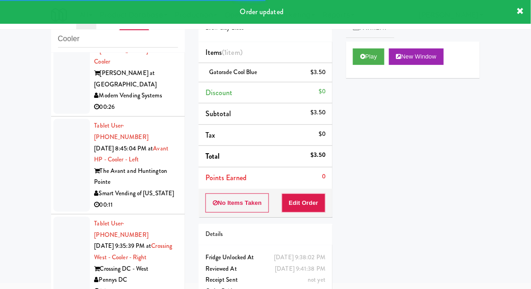
scroll to position [468, 0]
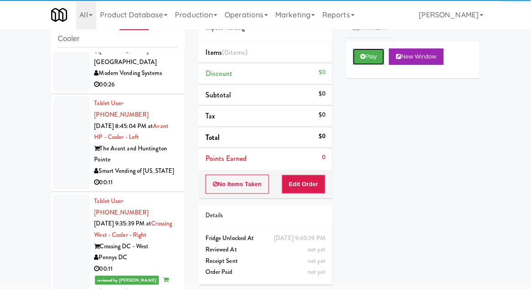
click at [359, 57] on button "Play" at bounding box center [369, 56] width 32 height 16
click at [316, 180] on button "Edit Order" at bounding box center [304, 183] width 44 height 19
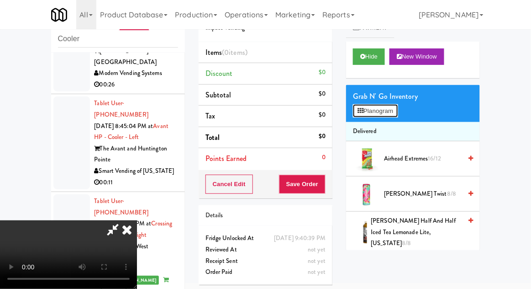
click at [395, 107] on button "Planogram" at bounding box center [375, 111] width 45 height 14
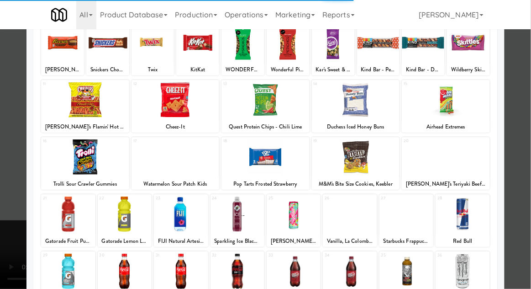
scroll to position [89, 0]
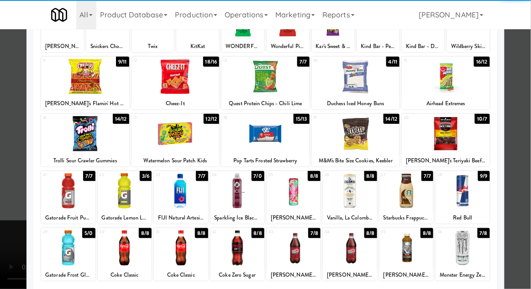
click at [289, 247] on div at bounding box center [294, 247] width 54 height 35
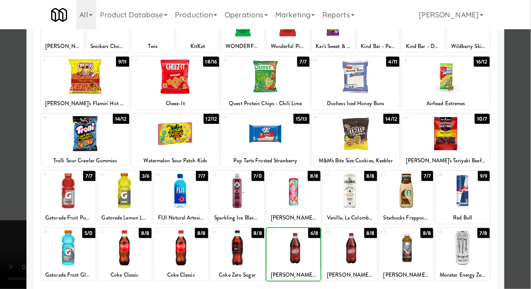
click at [362, 246] on div at bounding box center [350, 247] width 54 height 35
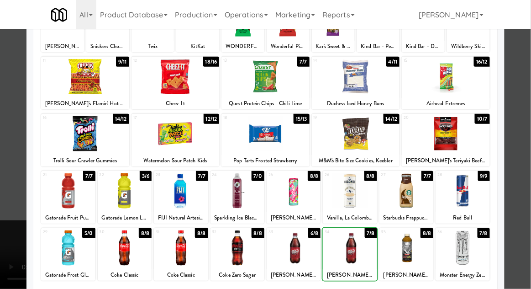
click at [528, 211] on div at bounding box center [265, 144] width 531 height 289
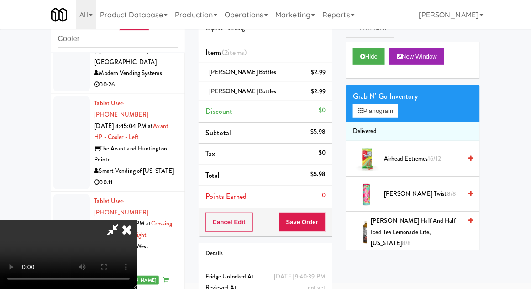
scroll to position [33, 0]
click at [324, 222] on button "Save Order" at bounding box center [302, 221] width 47 height 19
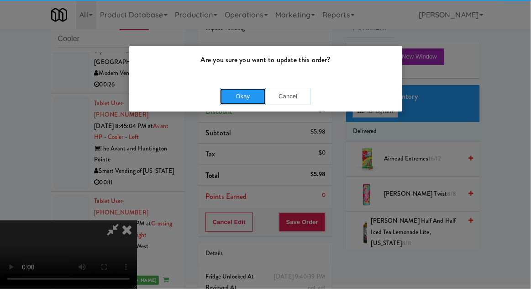
click at [244, 101] on button "Okay" at bounding box center [243, 96] width 46 height 16
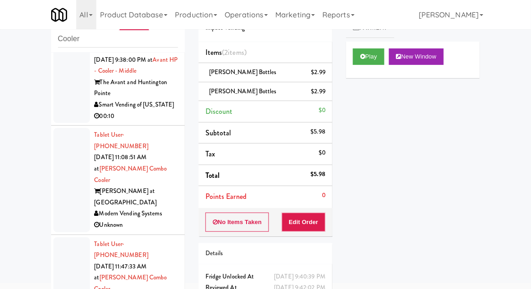
scroll to position [0, 0]
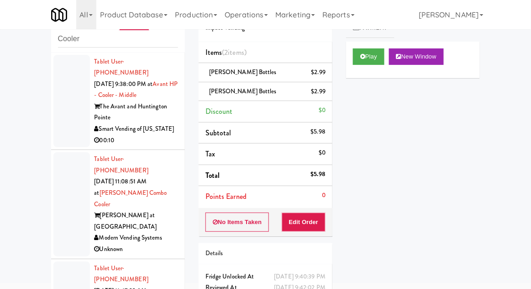
click at [74, 116] on div at bounding box center [71, 101] width 37 height 93
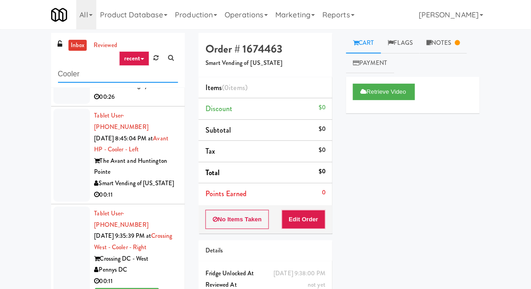
click at [59, 70] on input "Cooler" at bounding box center [118, 74] width 120 height 17
click at [58, 71] on input "Cooler" at bounding box center [118, 74] width 120 height 17
type input "Ambient"
click at [13, 70] on div "inbox reviewed recent all unclear take inventory issue suspicious failed recent…" at bounding box center [265, 201] width 531 height 336
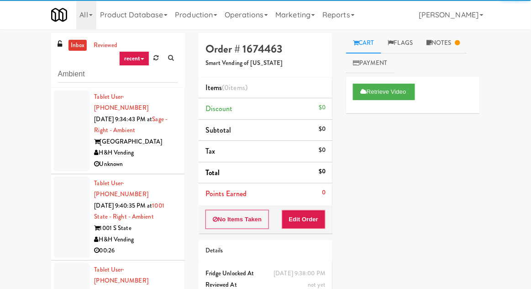
scroll to position [35, 0]
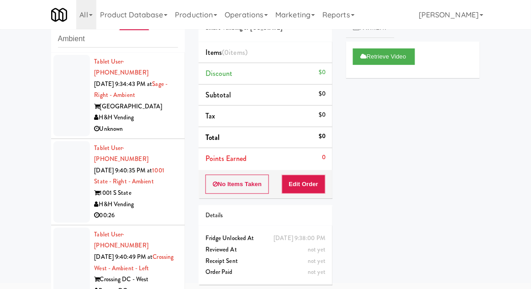
click at [62, 188] on div at bounding box center [71, 181] width 37 height 81
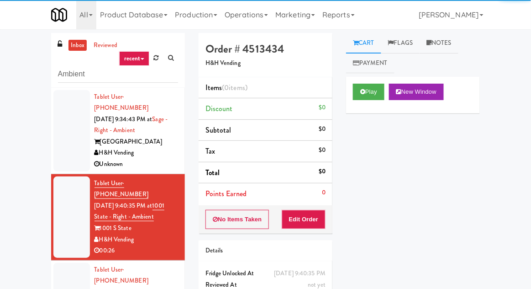
click at [65, 128] on div at bounding box center [71, 130] width 37 height 81
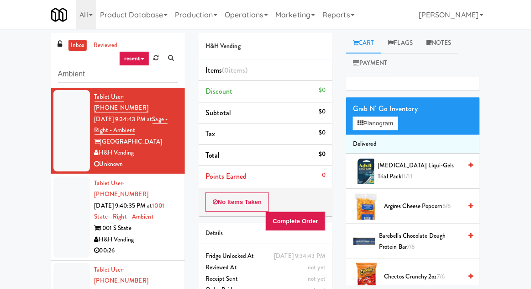
click at [60, 202] on div at bounding box center [71, 216] width 37 height 81
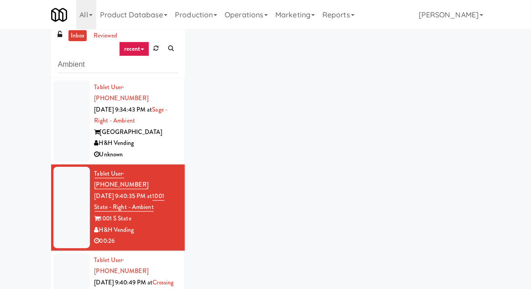
scroll to position [35, 0]
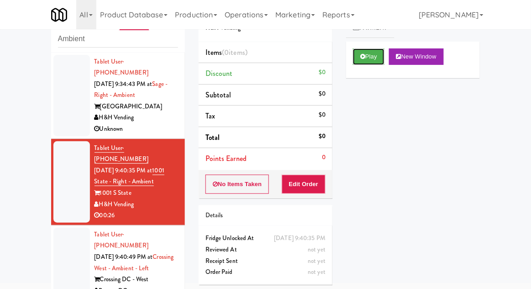
click at [372, 59] on button "Play" at bounding box center [369, 56] width 32 height 16
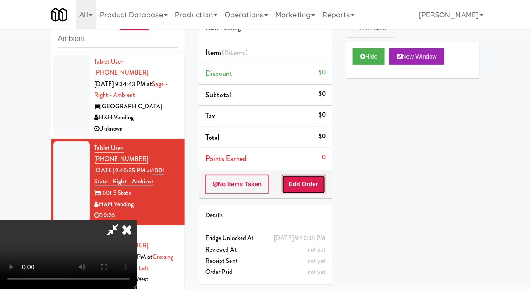
click at [316, 180] on button "Edit Order" at bounding box center [304, 183] width 44 height 19
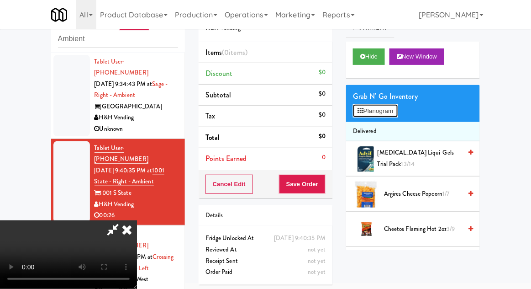
click at [398, 109] on button "Planogram" at bounding box center [375, 111] width 45 height 14
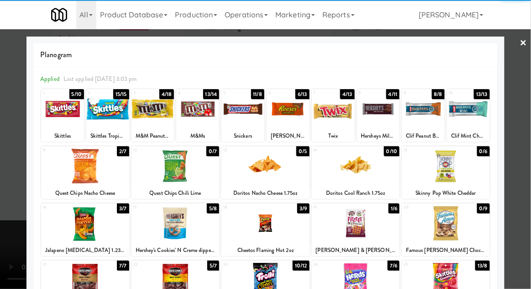
click at [76, 174] on div at bounding box center [85, 165] width 88 height 35
click at [524, 153] on div at bounding box center [265, 144] width 531 height 289
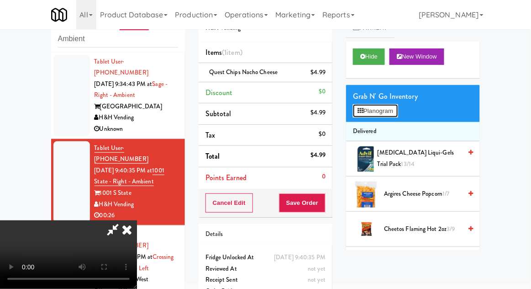
click at [396, 104] on button "Planogram" at bounding box center [375, 111] width 45 height 14
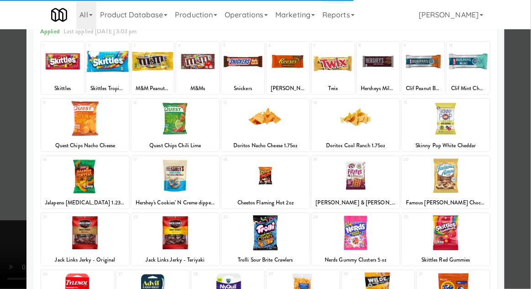
scroll to position [51, 0]
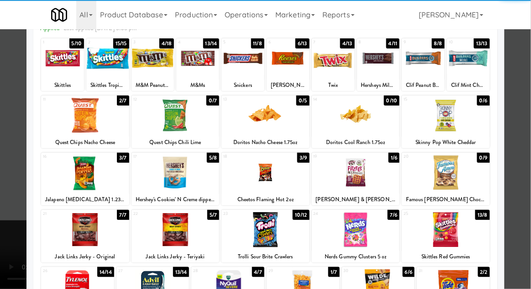
click at [269, 185] on div at bounding box center [265, 172] width 88 height 35
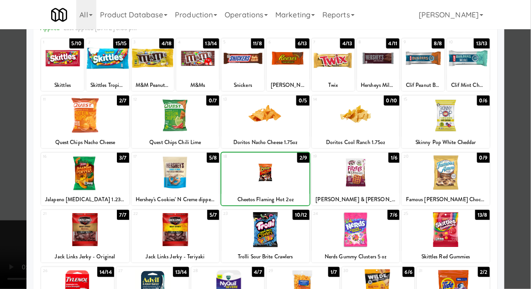
click at [526, 165] on div at bounding box center [265, 144] width 531 height 289
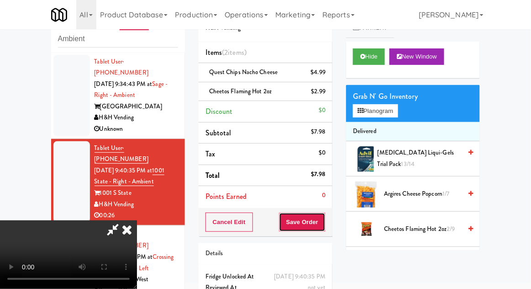
click at [324, 222] on button "Save Order" at bounding box center [302, 221] width 47 height 19
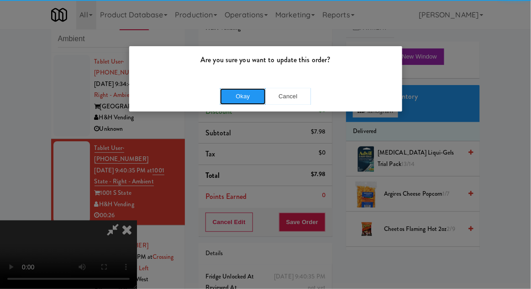
click at [240, 100] on button "Okay" at bounding box center [243, 96] width 46 height 16
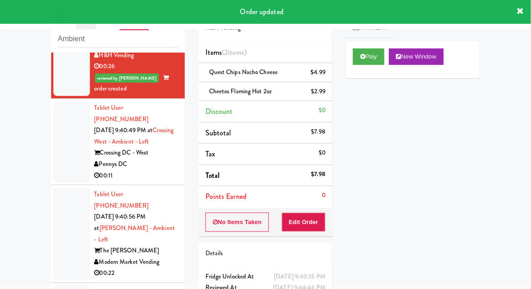
scroll to position [147, 0]
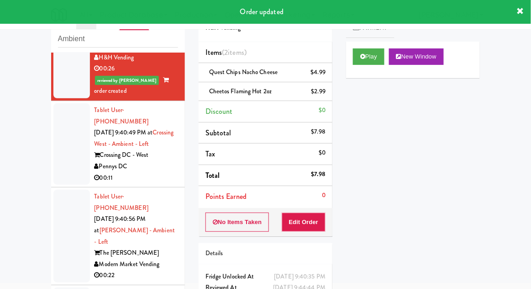
click at [51, 137] on li "Tablet User · (561) 699-3466 [DATE] 9:40:49 PM at [GEOGRAPHIC_DATA] - Ambient -…" at bounding box center [118, 144] width 134 height 86
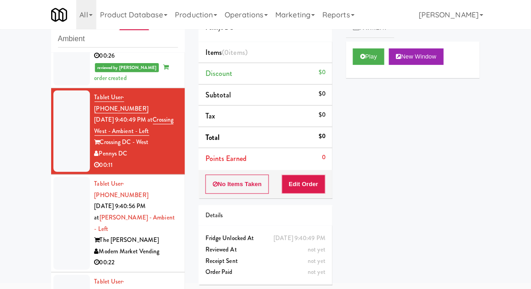
scroll to position [165, 0]
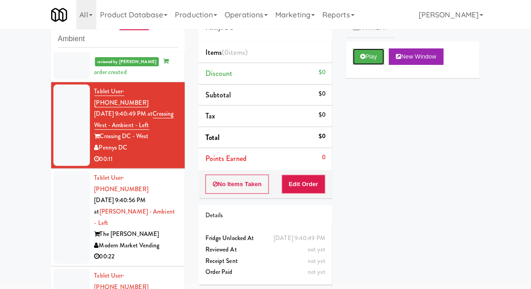
click at [383, 58] on button "Play" at bounding box center [369, 56] width 32 height 16
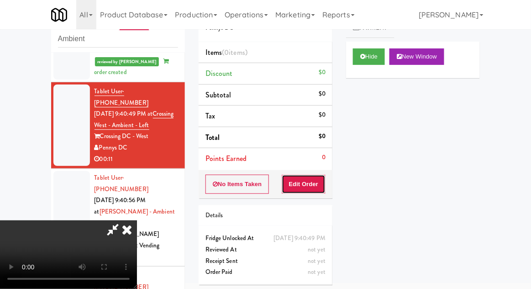
click at [320, 179] on button "Edit Order" at bounding box center [304, 183] width 44 height 19
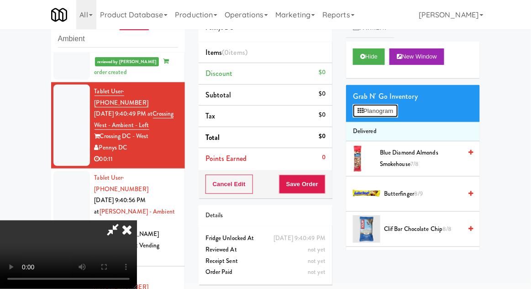
click at [388, 115] on button "Planogram" at bounding box center [375, 111] width 45 height 14
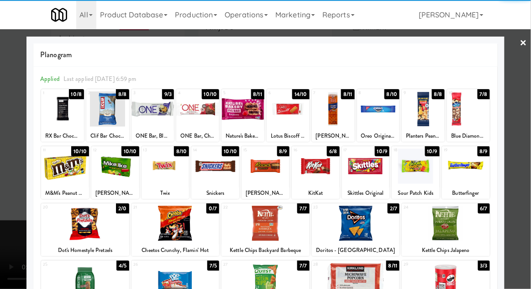
click at [311, 168] on div at bounding box center [316, 165] width 48 height 35
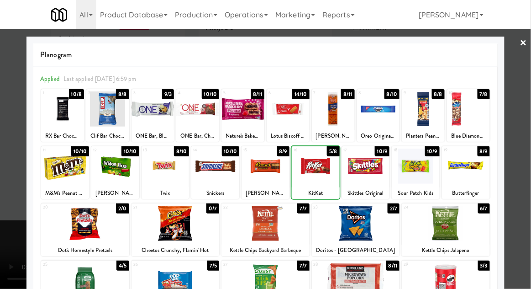
click at [316, 169] on div at bounding box center [316, 165] width 48 height 35
click at [526, 169] on div at bounding box center [265, 144] width 531 height 289
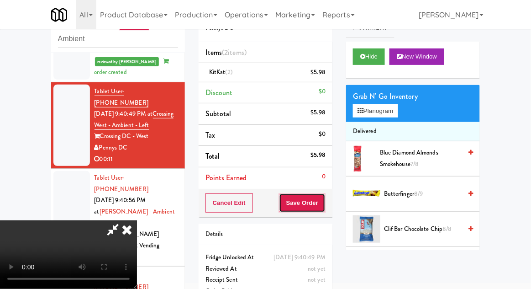
click at [324, 203] on button "Save Order" at bounding box center [302, 202] width 47 height 19
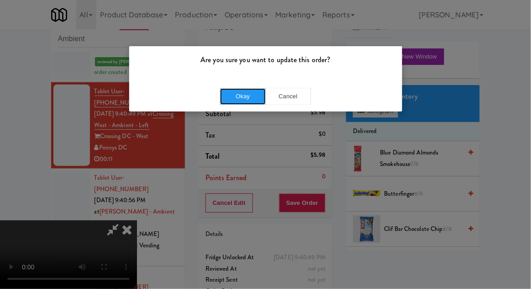
click at [240, 100] on button "Okay" at bounding box center [243, 96] width 46 height 16
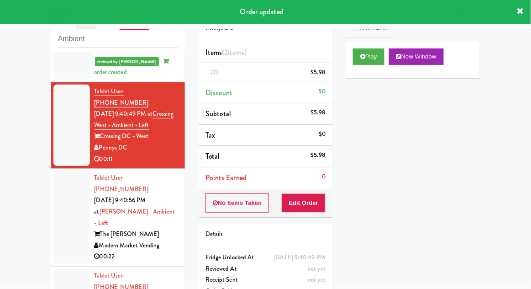
click at [52, 173] on li "Tablet User · (830) 717-8551 [DATE] 9:40:56 PM at [PERSON_NAME] - Ambient - Lef…" at bounding box center [118, 217] width 134 height 98
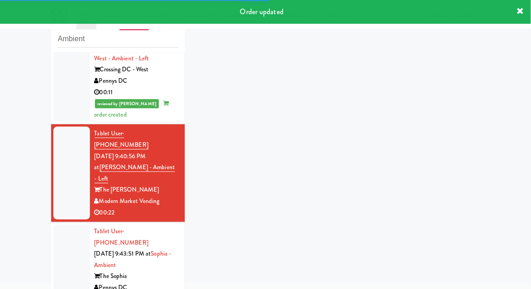
scroll to position [232, 0]
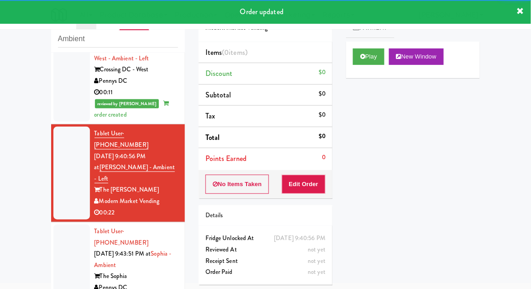
click at [63, 224] on div at bounding box center [71, 264] width 37 height 81
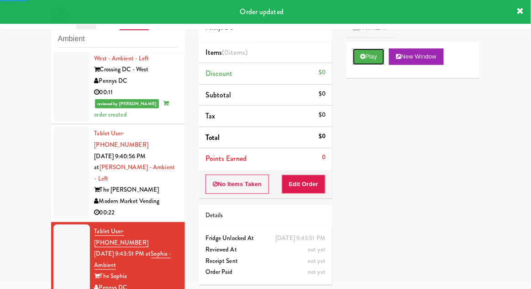
click at [357, 64] on button "Play" at bounding box center [369, 56] width 32 height 16
click at [315, 190] on button "Edit Order" at bounding box center [304, 183] width 44 height 19
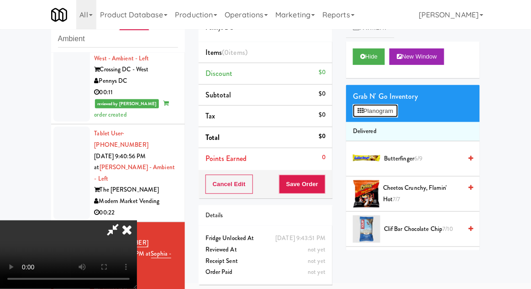
click at [395, 108] on button "Planogram" at bounding box center [375, 111] width 45 height 14
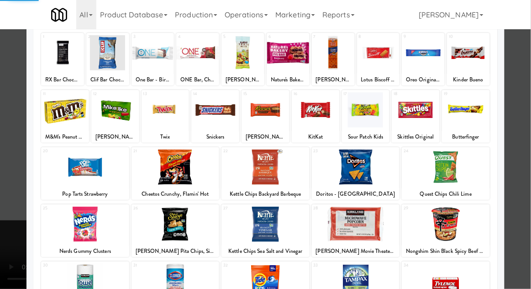
scroll to position [66, 0]
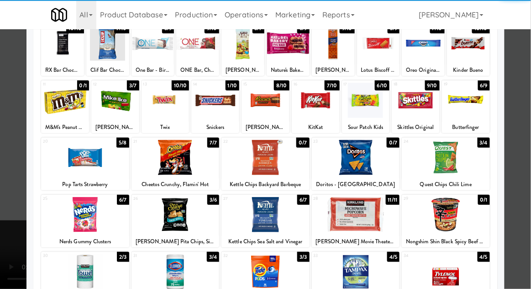
click at [176, 163] on div at bounding box center [176, 157] width 88 height 35
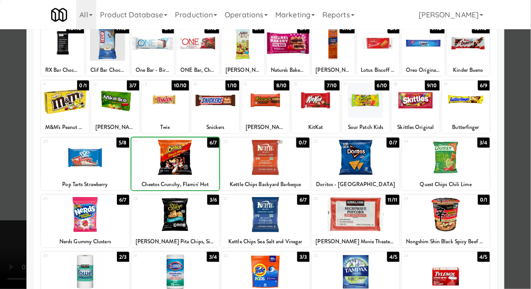
click at [174, 161] on div at bounding box center [176, 157] width 88 height 35
click at [525, 161] on div at bounding box center [265, 144] width 531 height 289
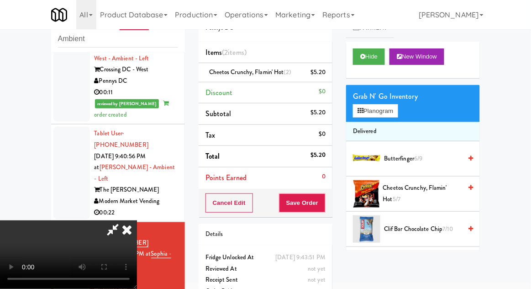
scroll to position [33, 0]
click at [325, 200] on button "Save Order" at bounding box center [302, 202] width 47 height 19
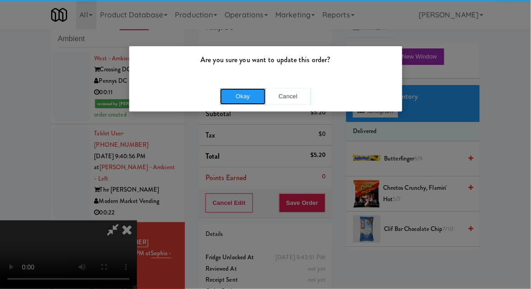
click at [241, 100] on button "Okay" at bounding box center [243, 96] width 46 height 16
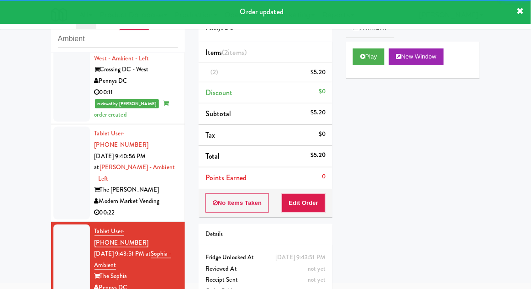
scroll to position [255, 0]
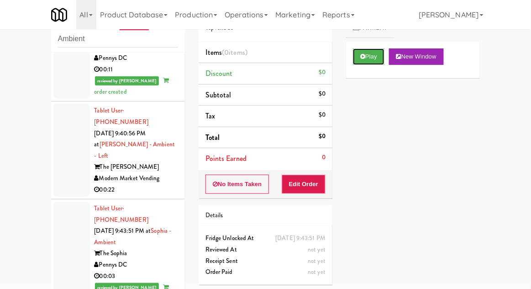
click at [374, 57] on button "Play" at bounding box center [369, 56] width 32 height 16
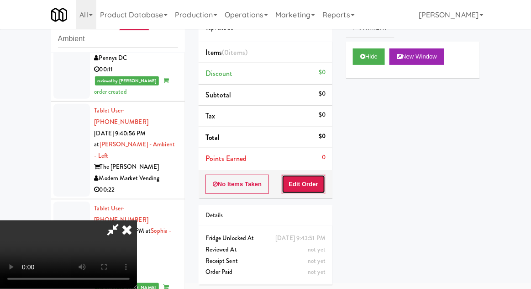
click at [312, 174] on button "Edit Order" at bounding box center [304, 183] width 44 height 19
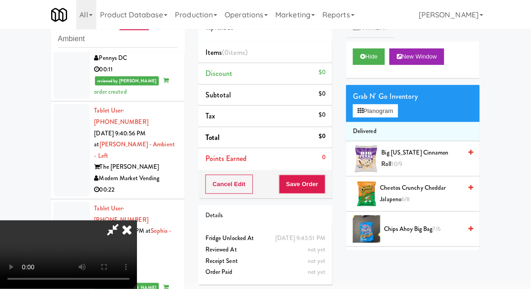
scroll to position [33, 0]
click at [393, 110] on button "Planogram" at bounding box center [375, 111] width 45 height 14
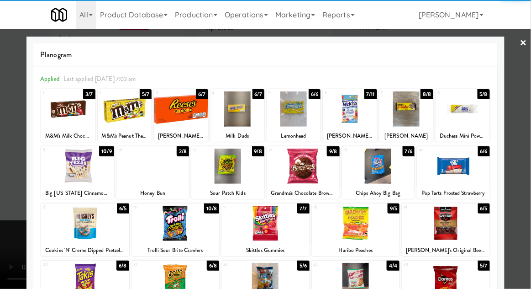
click at [377, 172] on div at bounding box center [378, 165] width 73 height 35
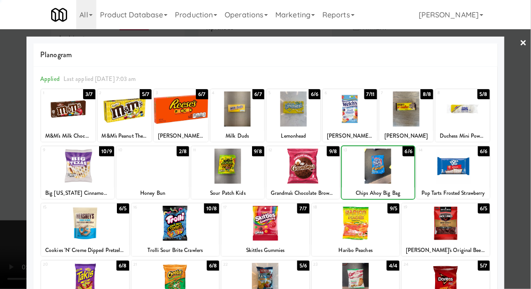
click at [530, 132] on div at bounding box center [265, 144] width 531 height 289
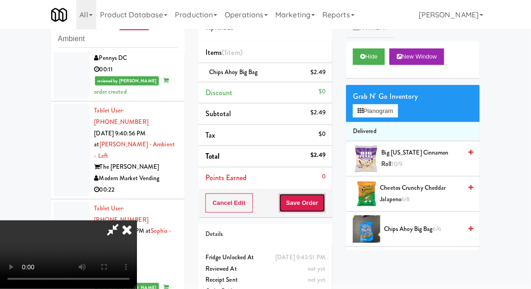
click at [323, 206] on button "Save Order" at bounding box center [302, 202] width 47 height 19
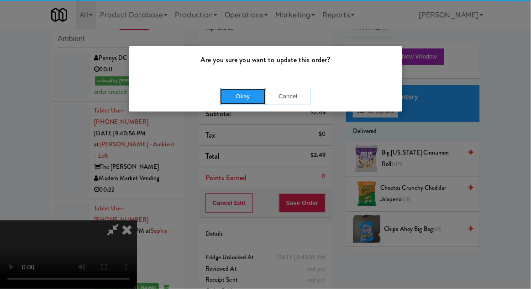
click at [239, 92] on button "Okay" at bounding box center [243, 96] width 46 height 16
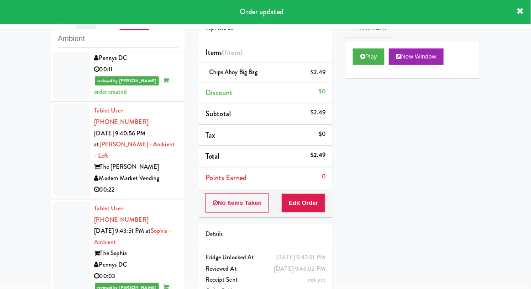
click at [73, 126] on div at bounding box center [71, 150] width 37 height 93
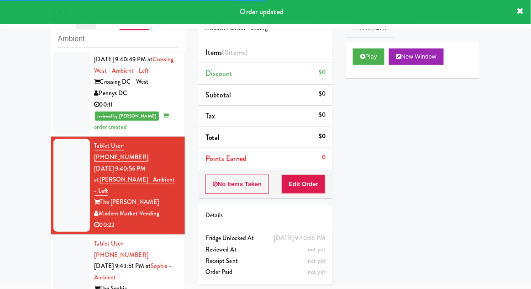
scroll to position [277, 0]
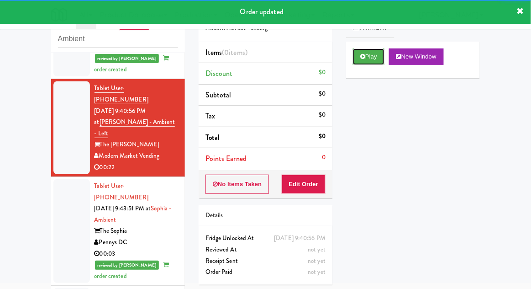
click at [357, 56] on button "Play" at bounding box center [369, 56] width 32 height 16
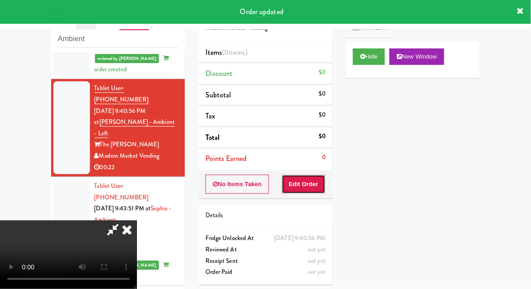
click at [306, 190] on button "Edit Order" at bounding box center [304, 183] width 44 height 19
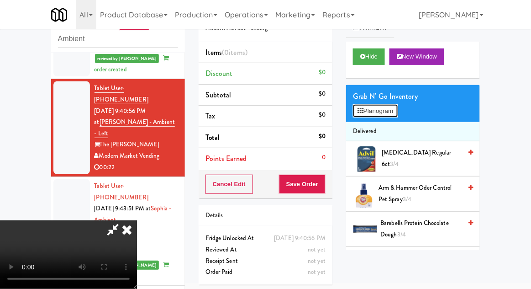
click at [386, 108] on button "Planogram" at bounding box center [375, 111] width 45 height 14
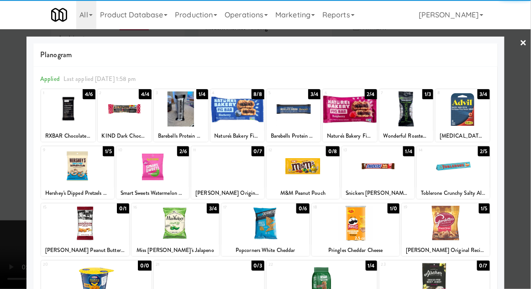
click at [473, 167] on div at bounding box center [453, 165] width 73 height 35
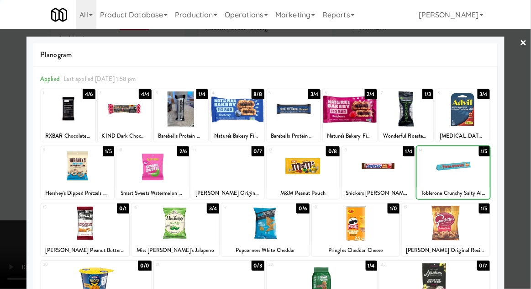
click at [523, 151] on div at bounding box center [265, 144] width 531 height 289
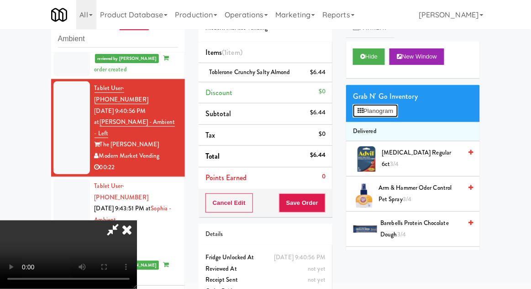
click at [395, 116] on button "Planogram" at bounding box center [375, 111] width 45 height 14
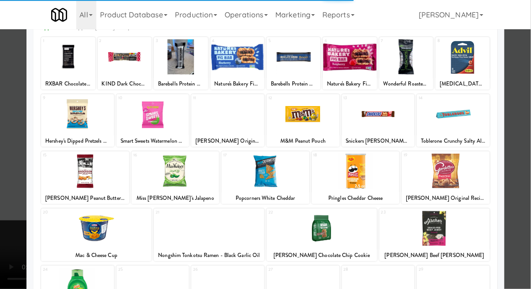
scroll to position [116, 0]
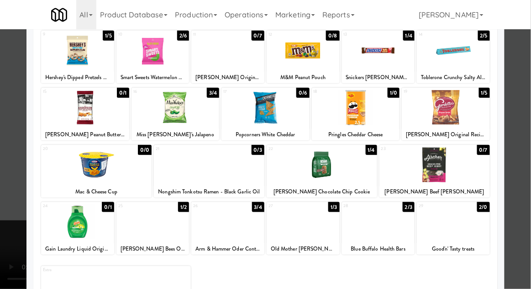
click at [470, 227] on div at bounding box center [453, 221] width 73 height 35
click at [521, 203] on div at bounding box center [265, 144] width 531 height 289
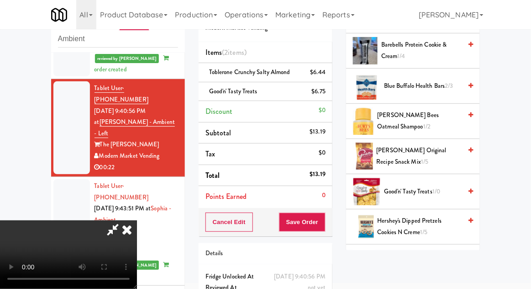
scroll to position [217, 0]
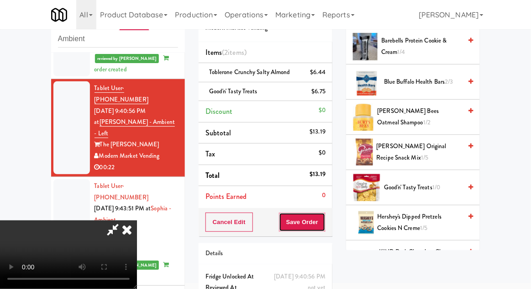
click at [325, 225] on button "Save Order" at bounding box center [302, 221] width 47 height 19
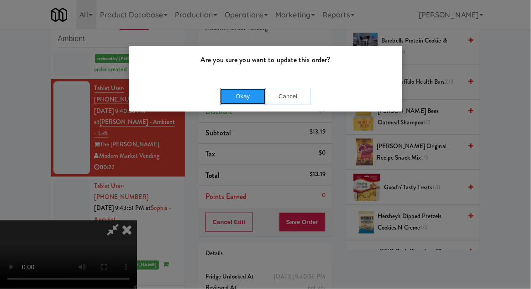
click at [238, 91] on button "Okay" at bounding box center [243, 96] width 46 height 16
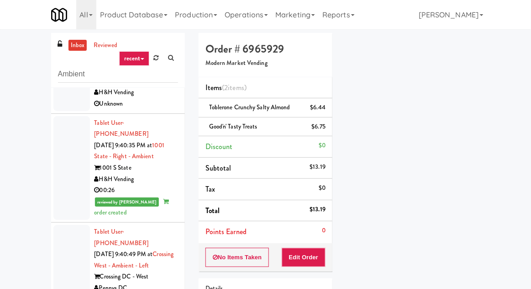
scroll to position [0, 0]
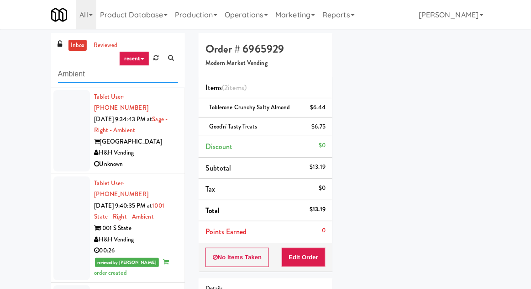
click at [69, 80] on input "Ambient" at bounding box center [118, 74] width 120 height 17
click at [66, 77] on input "Ambient" at bounding box center [118, 74] width 120 height 17
click at [67, 78] on input "Ambient" at bounding box center [118, 74] width 120 height 17
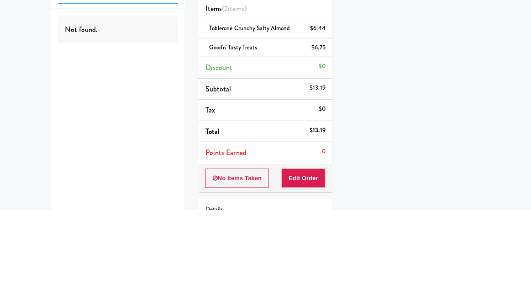
type input "Fridge"
click at [28, 110] on div "inbox reviewed recent all unclear take inventory issue suspicious failed recent…" at bounding box center [265, 198] width 531 height 331
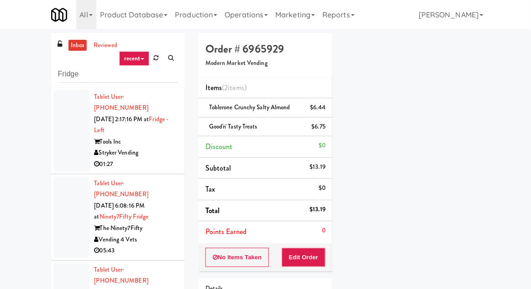
click at [59, 191] on div at bounding box center [71, 216] width 37 height 81
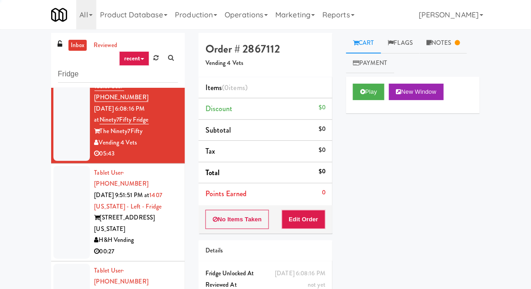
scroll to position [101, 0]
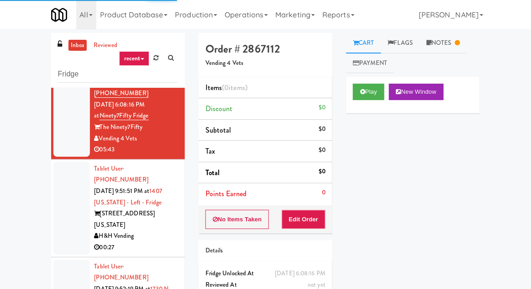
click at [58, 173] on div at bounding box center [71, 208] width 37 height 93
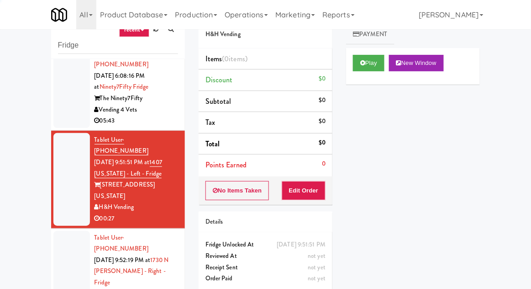
scroll to position [35, 0]
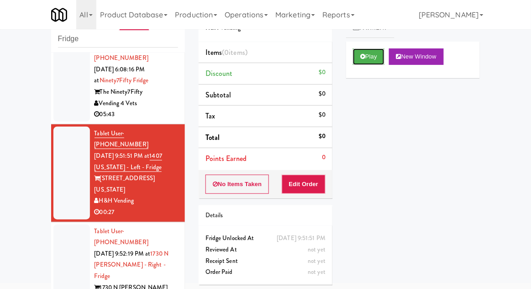
click at [354, 63] on button "Play" at bounding box center [369, 56] width 32 height 16
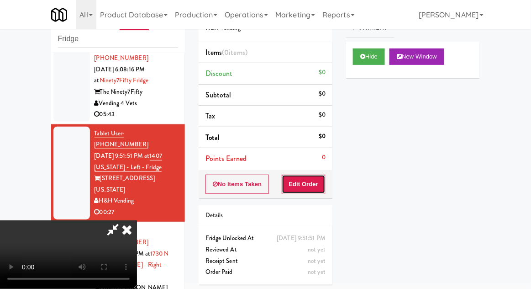
click at [304, 184] on button "Edit Order" at bounding box center [304, 183] width 44 height 19
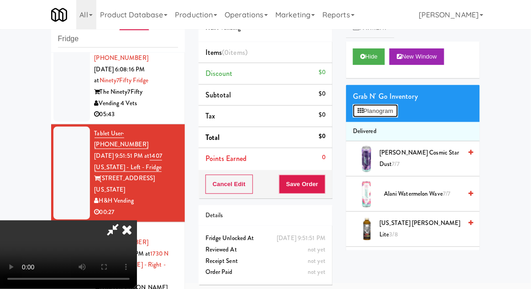
click at [387, 105] on button "Planogram" at bounding box center [375, 111] width 45 height 14
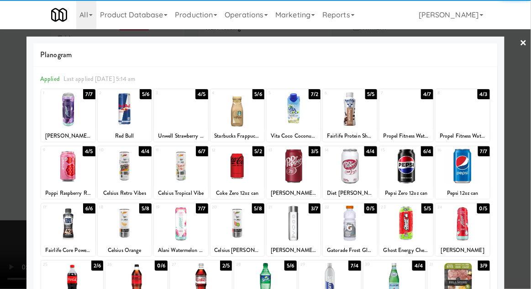
click at [74, 167] on div at bounding box center [68, 165] width 54 height 35
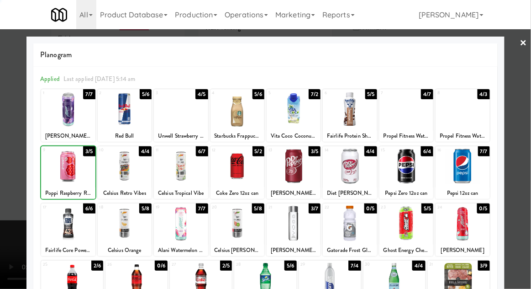
click at [529, 126] on div at bounding box center [265, 144] width 531 height 289
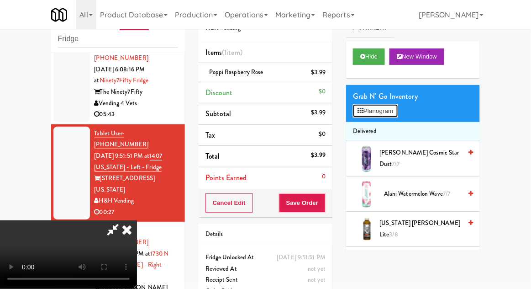
click at [390, 115] on button "Planogram" at bounding box center [375, 111] width 45 height 14
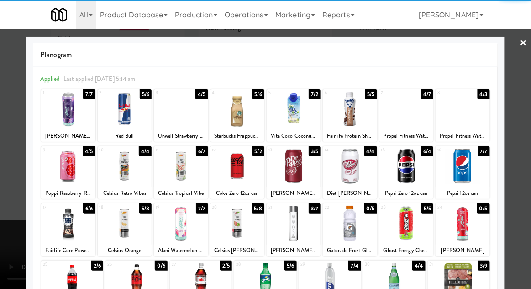
click at [187, 109] on div at bounding box center [181, 108] width 54 height 35
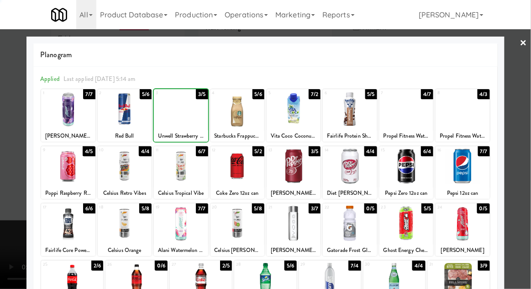
click at [530, 132] on div at bounding box center [265, 144] width 531 height 289
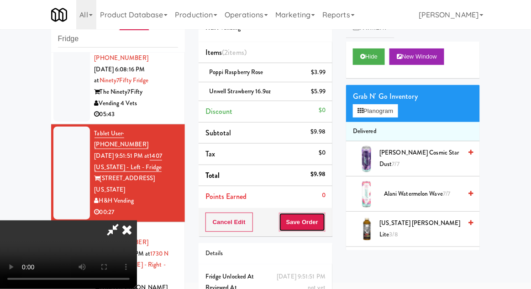
click at [321, 226] on button "Save Order" at bounding box center [302, 221] width 47 height 19
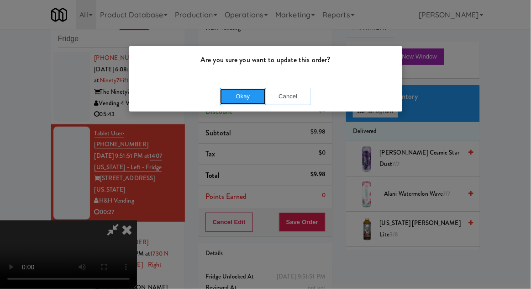
click at [247, 103] on button "Okay" at bounding box center [243, 96] width 46 height 16
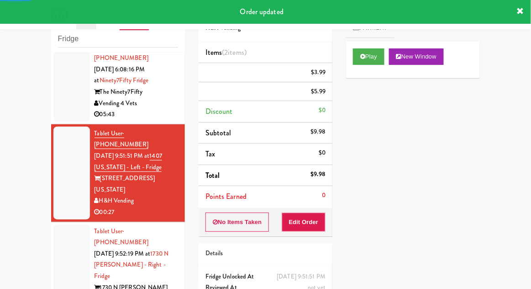
click at [65, 226] on div at bounding box center [71, 270] width 37 height 93
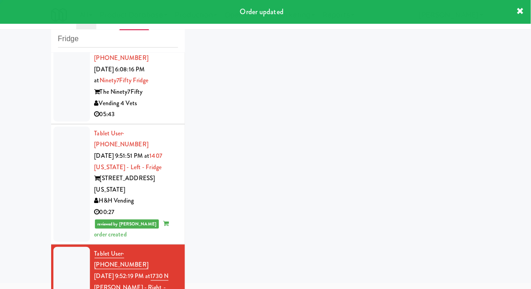
scroll to position [123, 0]
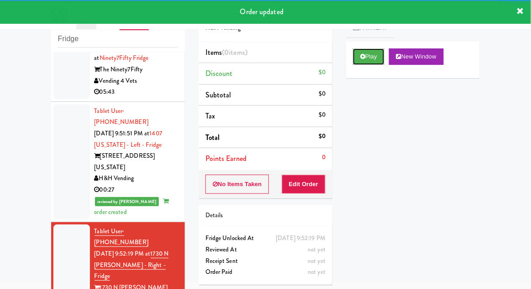
click at [356, 57] on button "Play" at bounding box center [369, 56] width 32 height 16
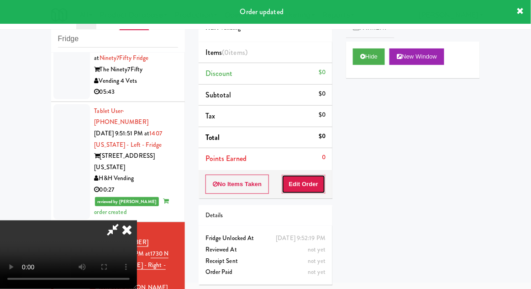
click at [305, 179] on button "Edit Order" at bounding box center [304, 183] width 44 height 19
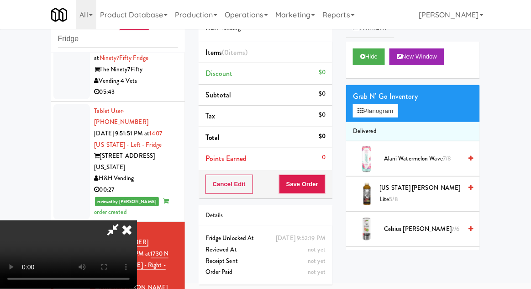
scroll to position [0, 0]
click at [398, 108] on button "Planogram" at bounding box center [375, 111] width 45 height 14
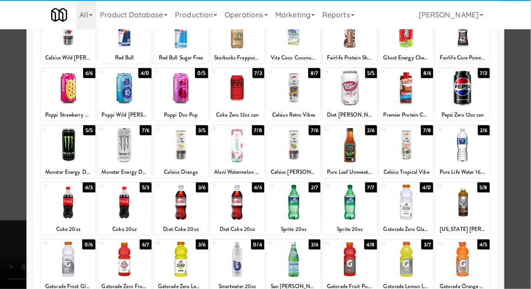
scroll to position [88, 0]
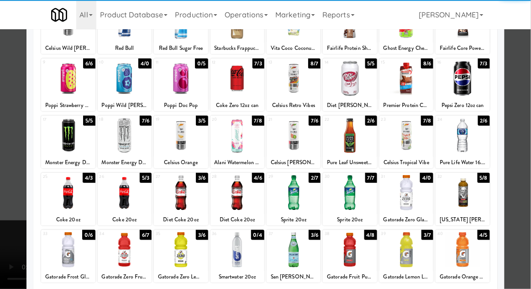
click at [186, 195] on div at bounding box center [181, 192] width 54 height 35
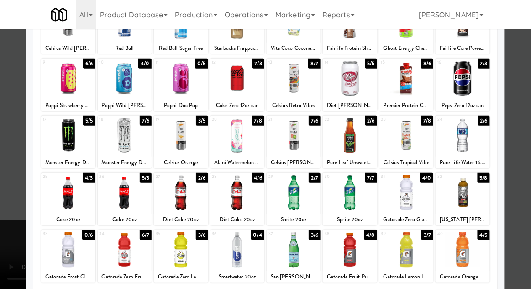
click at [527, 136] on div at bounding box center [265, 144] width 531 height 289
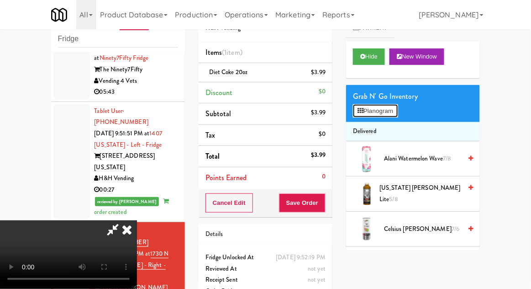
click at [395, 110] on button "Planogram" at bounding box center [375, 111] width 45 height 14
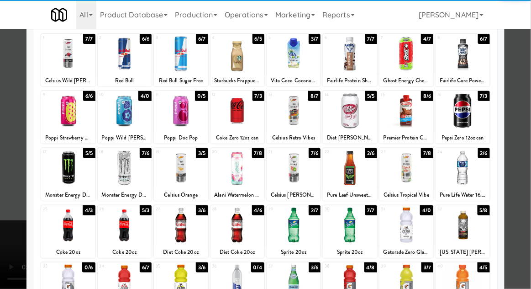
scroll to position [56, 0]
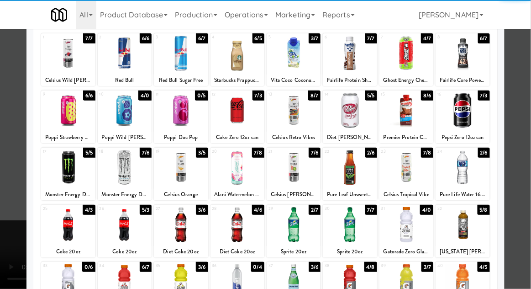
click at [179, 229] on div at bounding box center [181, 224] width 54 height 35
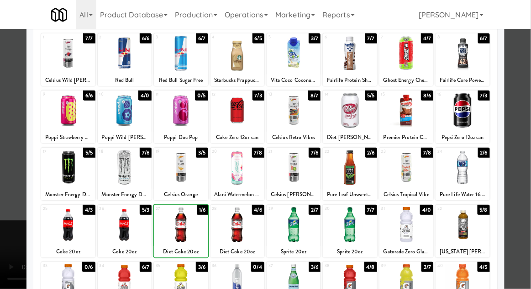
click at [528, 130] on div at bounding box center [265, 144] width 531 height 289
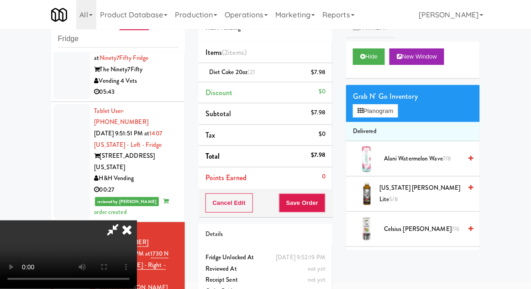
scroll to position [33, 0]
click at [325, 200] on button "Save Order" at bounding box center [302, 202] width 47 height 19
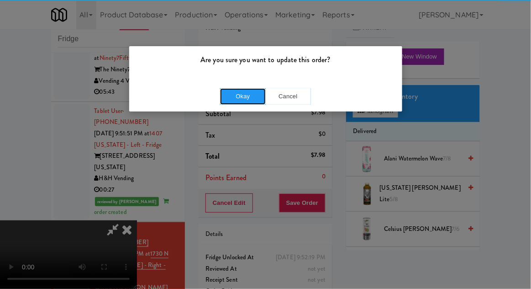
click at [254, 94] on button "Okay" at bounding box center [243, 96] width 46 height 16
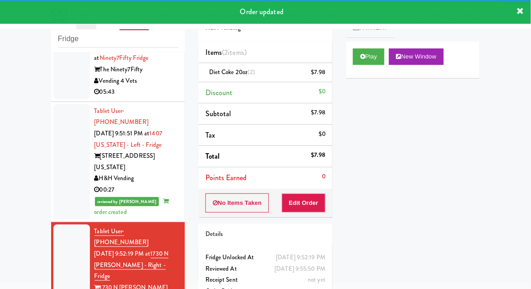
scroll to position [146, 0]
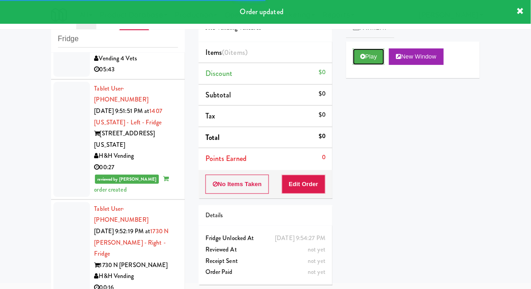
click at [356, 58] on button "Play" at bounding box center [369, 56] width 32 height 16
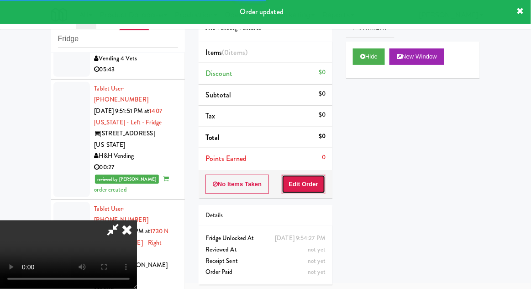
click at [305, 181] on button "Edit Order" at bounding box center [304, 183] width 44 height 19
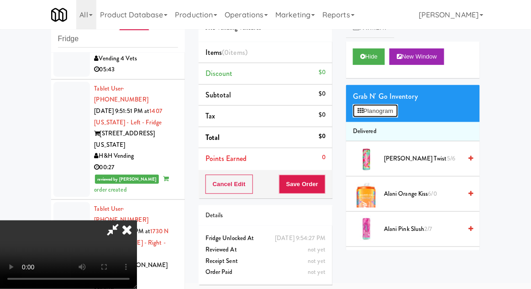
click at [392, 108] on button "Planogram" at bounding box center [375, 111] width 45 height 14
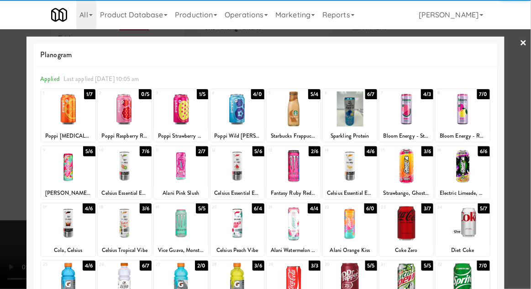
click at [237, 114] on div at bounding box center [237, 108] width 54 height 35
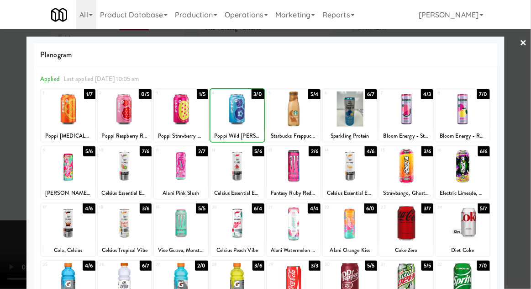
click at [525, 134] on div at bounding box center [265, 144] width 531 height 289
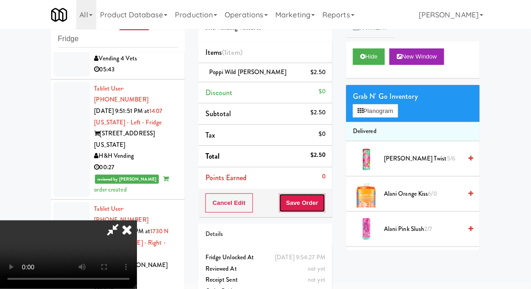
click at [324, 203] on button "Save Order" at bounding box center [302, 202] width 47 height 19
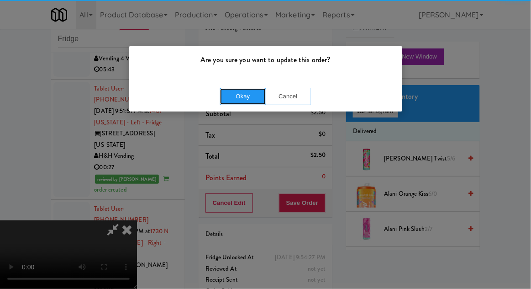
click at [243, 92] on button "Okay" at bounding box center [243, 96] width 46 height 16
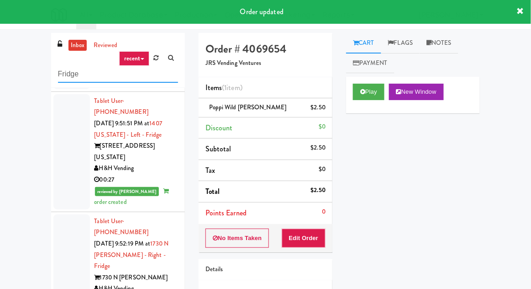
click at [63, 71] on input "Fridge" at bounding box center [118, 74] width 120 height 17
click at [67, 72] on input "Fridge" at bounding box center [118, 74] width 120 height 17
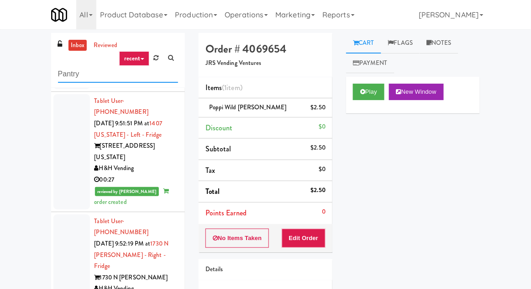
type input "Pantry"
click at [39, 84] on div "inbox reviewed recent all unclear take inventory issue suspicious failed recent…" at bounding box center [265, 201] width 531 height 336
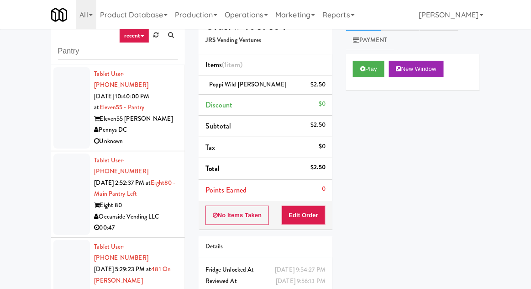
click at [63, 192] on div at bounding box center [71, 193] width 37 height 81
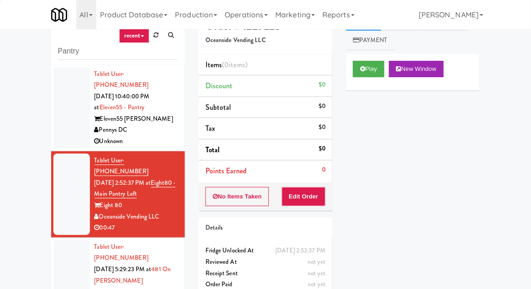
click at [66, 259] on div at bounding box center [71, 280] width 37 height 81
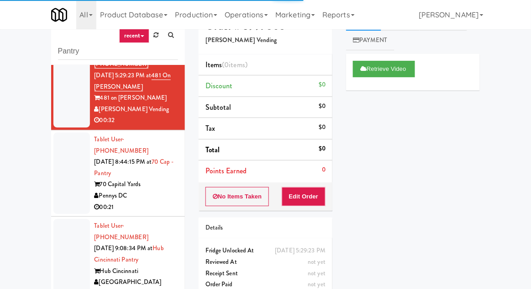
scroll to position [195, 0]
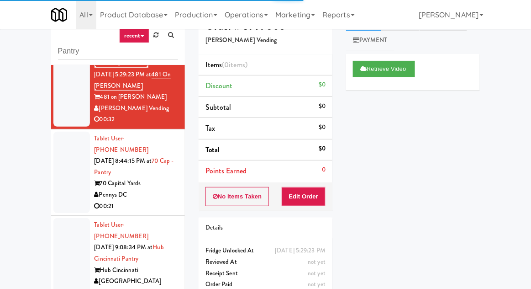
click at [65, 153] on div at bounding box center [71, 172] width 37 height 81
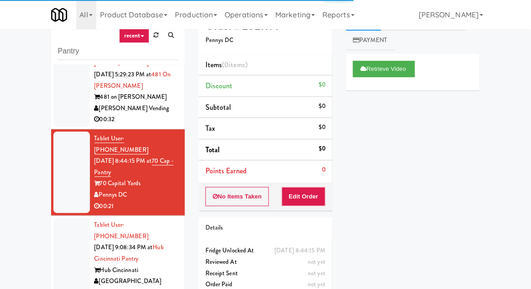
click at [69, 218] on div at bounding box center [71, 258] width 37 height 81
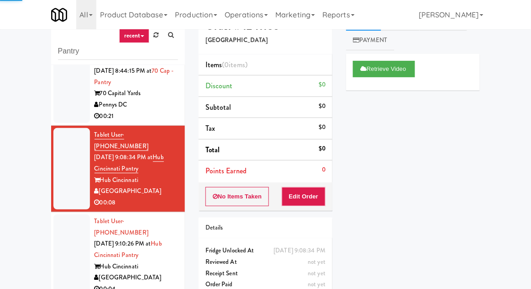
click at [66, 214] on div at bounding box center [71, 254] width 37 height 81
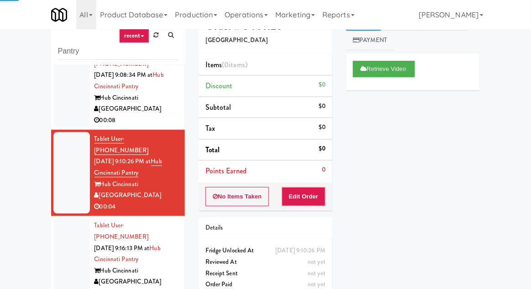
click at [63, 218] on div at bounding box center [71, 258] width 37 height 81
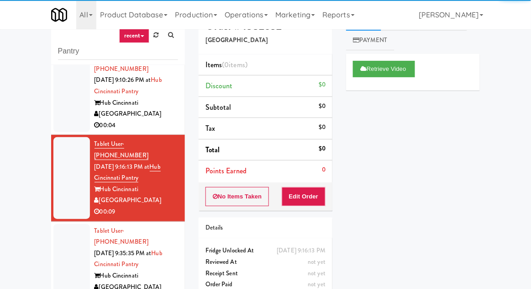
click at [70, 224] on div at bounding box center [71, 264] width 37 height 81
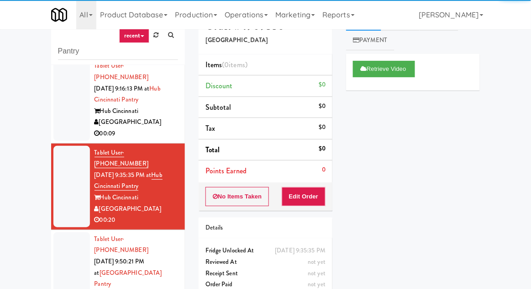
click at [67, 232] on div at bounding box center [71, 284] width 37 height 104
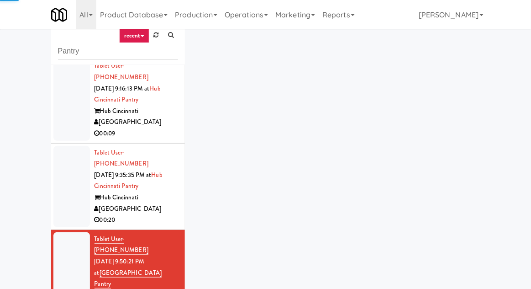
scroll to position [551, 0]
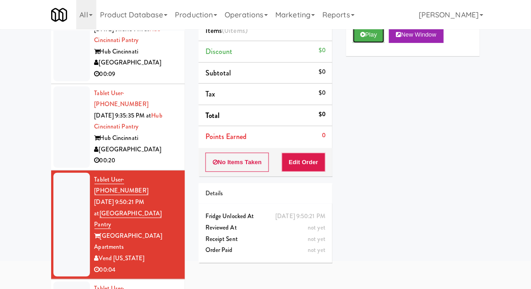
click at [368, 33] on button "Play" at bounding box center [369, 34] width 32 height 16
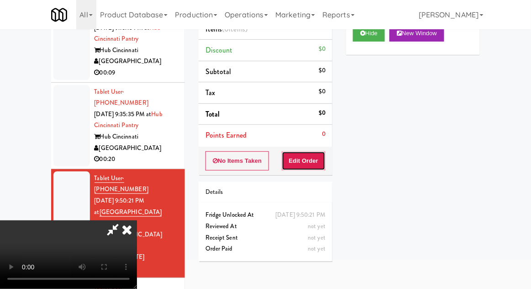
click at [294, 158] on button "Edit Order" at bounding box center [304, 160] width 44 height 19
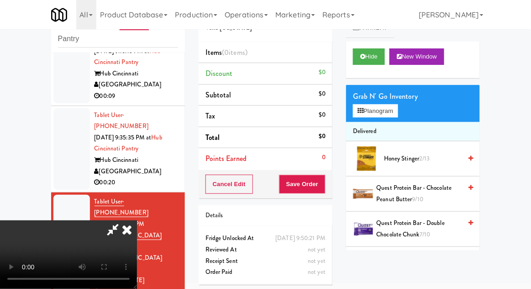
scroll to position [0, 0]
click at [398, 108] on button "Planogram" at bounding box center [375, 111] width 45 height 14
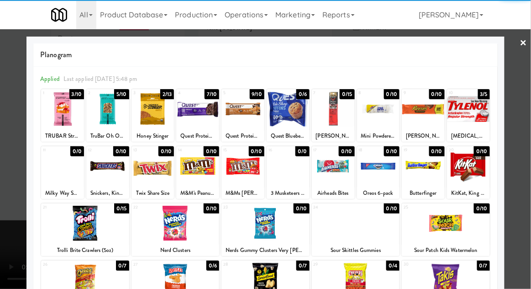
click at [194, 119] on div at bounding box center [197, 108] width 43 height 35
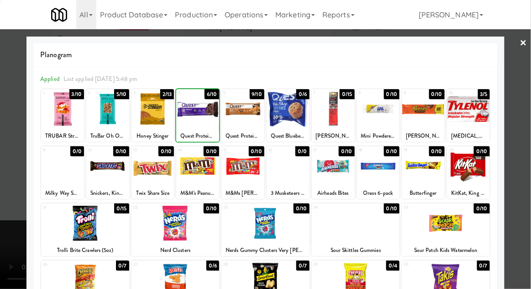
click at [527, 123] on div at bounding box center [265, 144] width 531 height 289
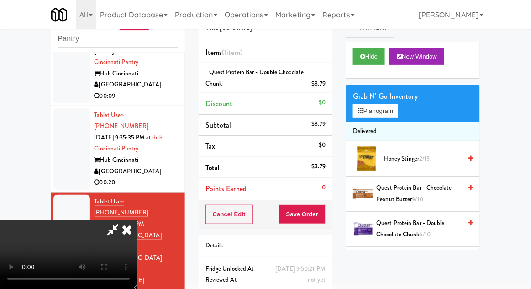
scroll to position [33, 0]
click at [321, 216] on button "Save Order" at bounding box center [302, 214] width 47 height 19
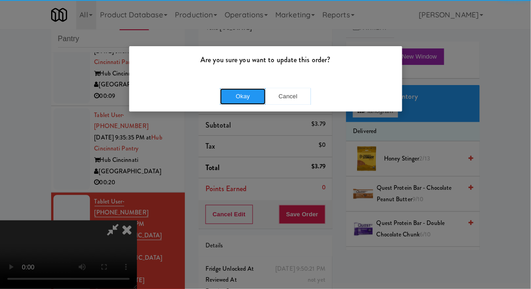
click at [247, 100] on button "Okay" at bounding box center [243, 96] width 46 height 16
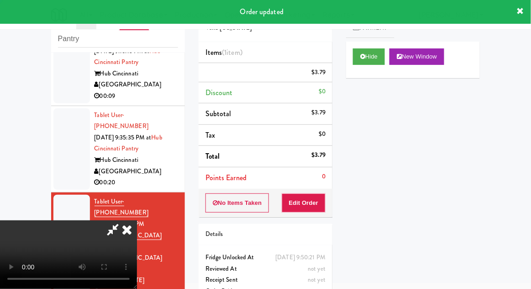
scroll to position [0, 0]
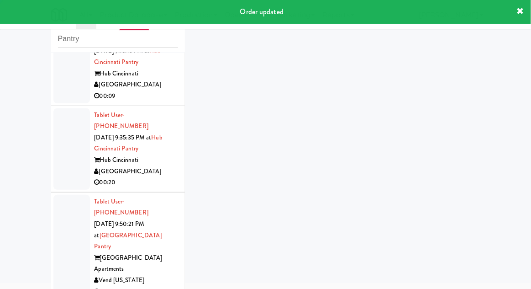
scroll to position [574, 0]
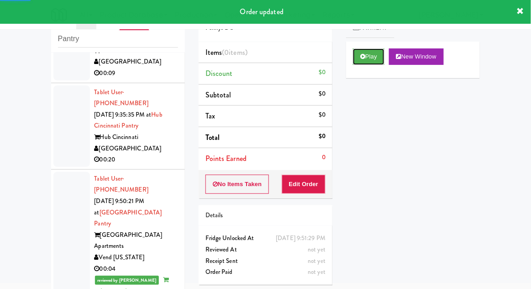
click at [358, 59] on button "Play" at bounding box center [369, 56] width 32 height 16
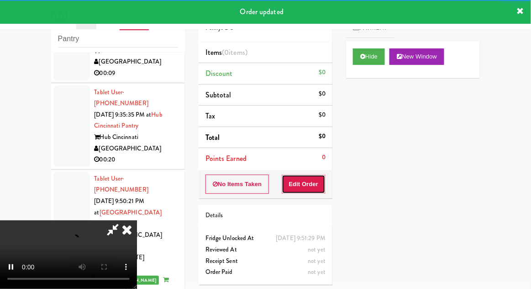
click at [304, 176] on button "Edit Order" at bounding box center [304, 183] width 44 height 19
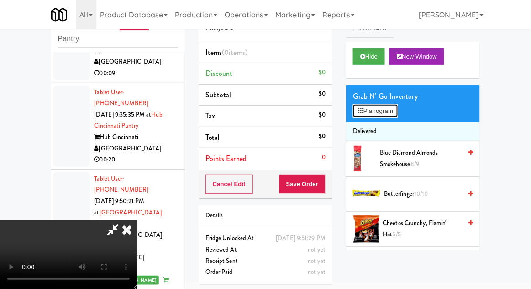
click at [391, 106] on button "Planogram" at bounding box center [375, 111] width 45 height 14
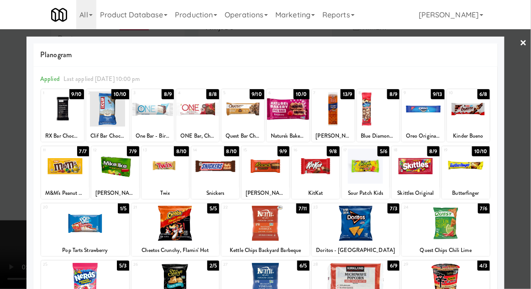
click at [441, 223] on div at bounding box center [446, 222] width 88 height 35
click at [526, 151] on div at bounding box center [265, 144] width 531 height 289
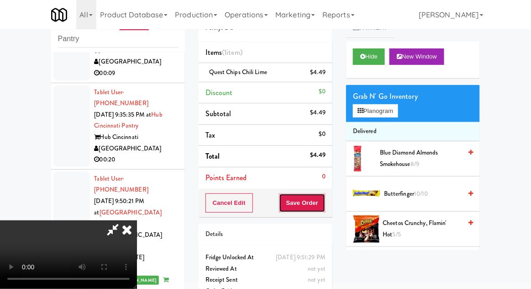
click at [324, 207] on button "Save Order" at bounding box center [302, 202] width 47 height 19
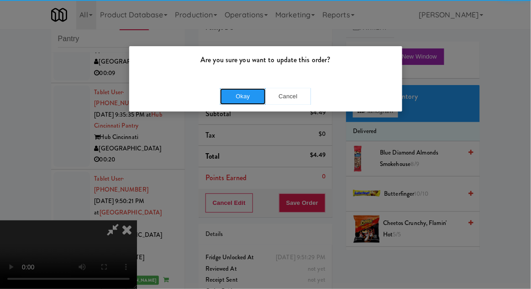
click at [241, 94] on button "Okay" at bounding box center [243, 96] width 46 height 16
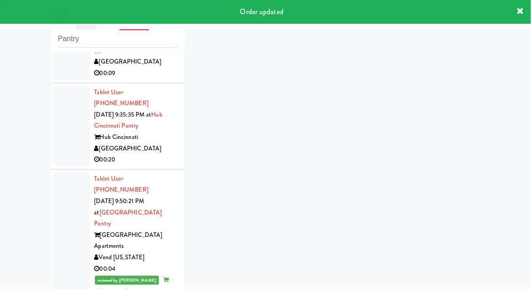
scroll to position [596, 0]
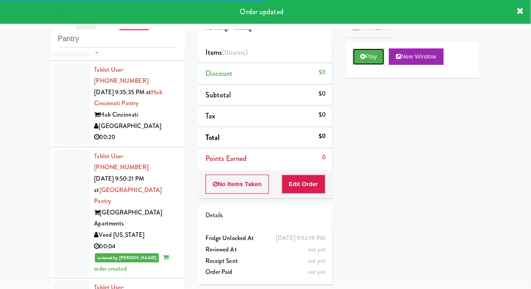
click at [357, 55] on button "Play" at bounding box center [369, 56] width 32 height 16
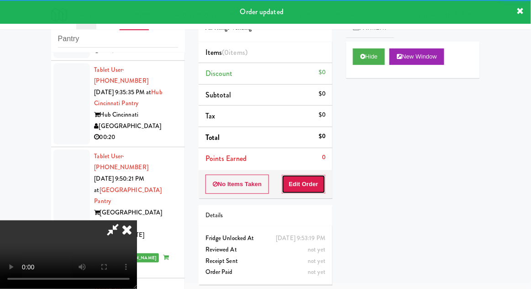
click at [315, 184] on button "Edit Order" at bounding box center [304, 183] width 44 height 19
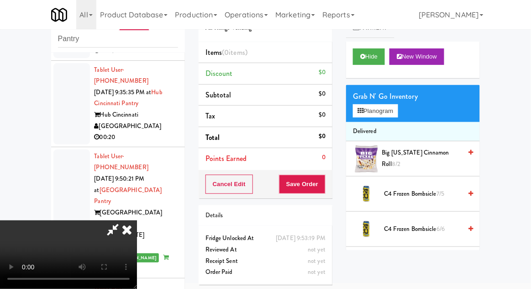
scroll to position [0, 0]
click at [390, 116] on button "Planogram" at bounding box center [375, 111] width 45 height 14
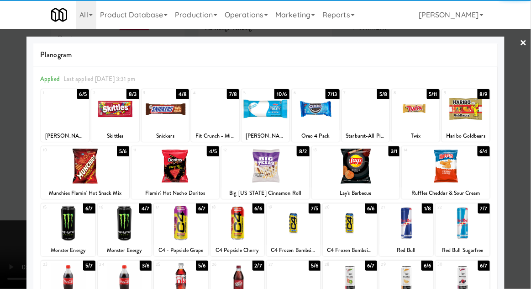
click at [116, 228] on div at bounding box center [125, 222] width 54 height 35
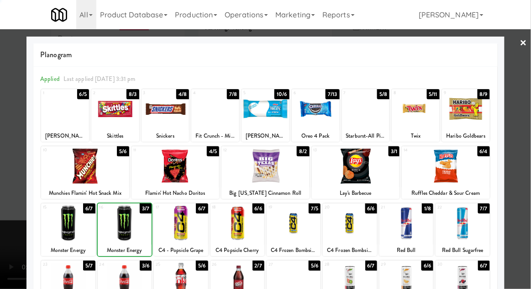
click at [521, 149] on div at bounding box center [265, 144] width 531 height 289
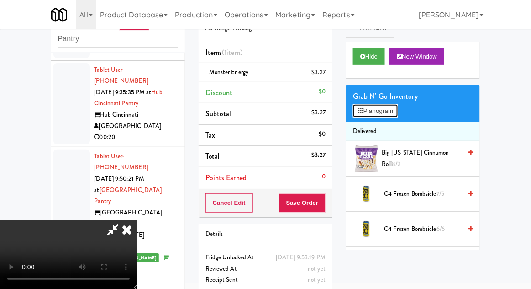
click at [396, 110] on button "Planogram" at bounding box center [375, 111] width 45 height 14
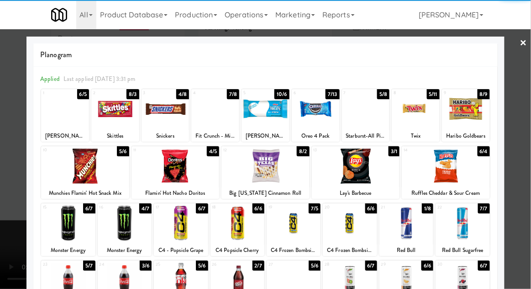
click at [415, 104] on div at bounding box center [416, 108] width 48 height 35
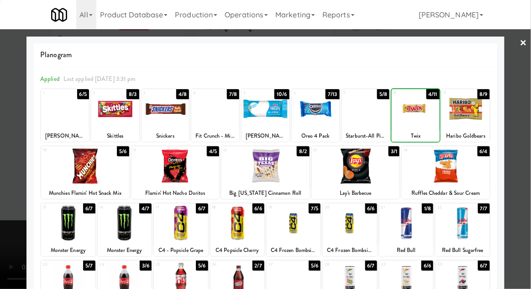
click at [527, 149] on div at bounding box center [265, 144] width 531 height 289
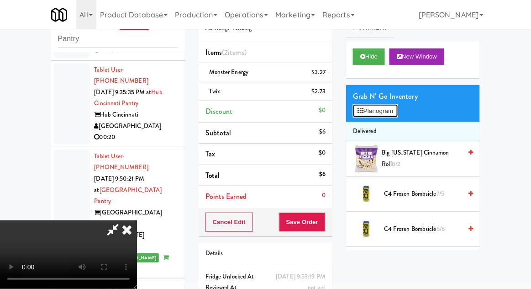
click at [394, 115] on button "Planogram" at bounding box center [375, 111] width 45 height 14
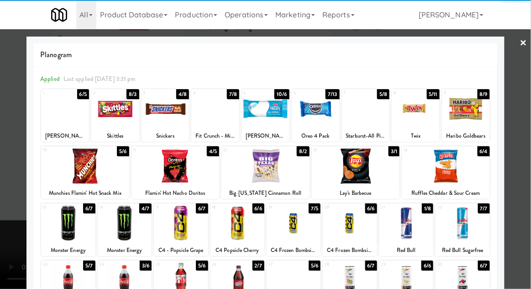
click at [167, 114] on div at bounding box center [166, 108] width 48 height 35
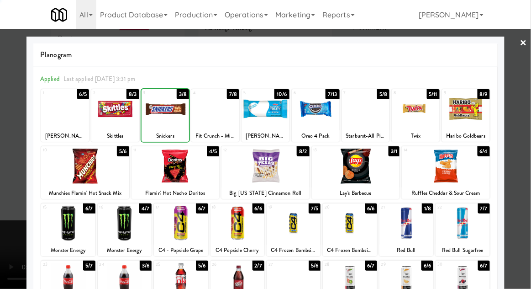
click at [523, 151] on div at bounding box center [265, 144] width 531 height 289
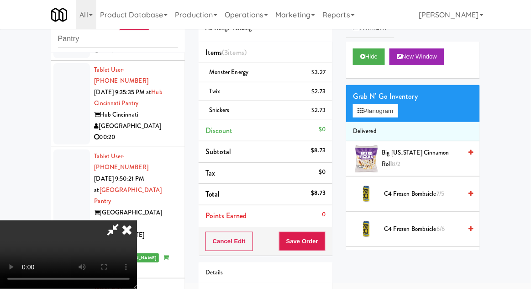
scroll to position [33, 0]
click at [319, 231] on button "Save Order" at bounding box center [302, 240] width 47 height 19
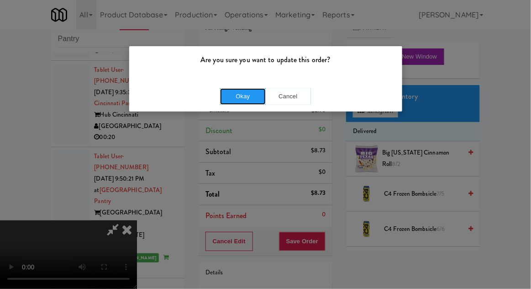
click at [237, 100] on button "Okay" at bounding box center [243, 96] width 46 height 16
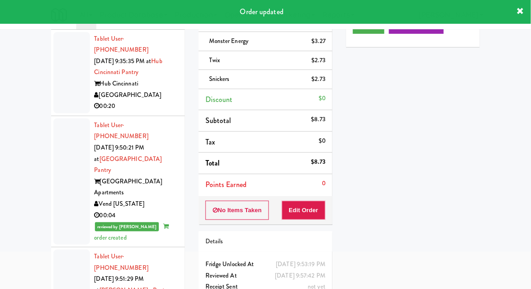
scroll to position [619, 0]
